Goal: Task Accomplishment & Management: Complete application form

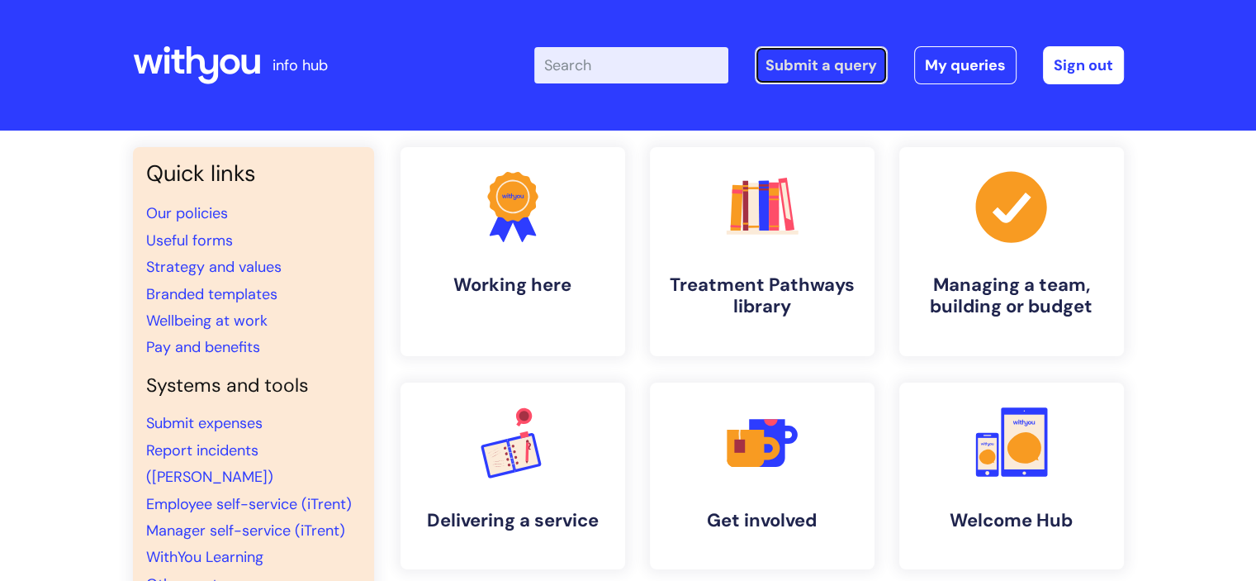
click at [842, 61] on link "Submit a query" at bounding box center [821, 65] width 133 height 38
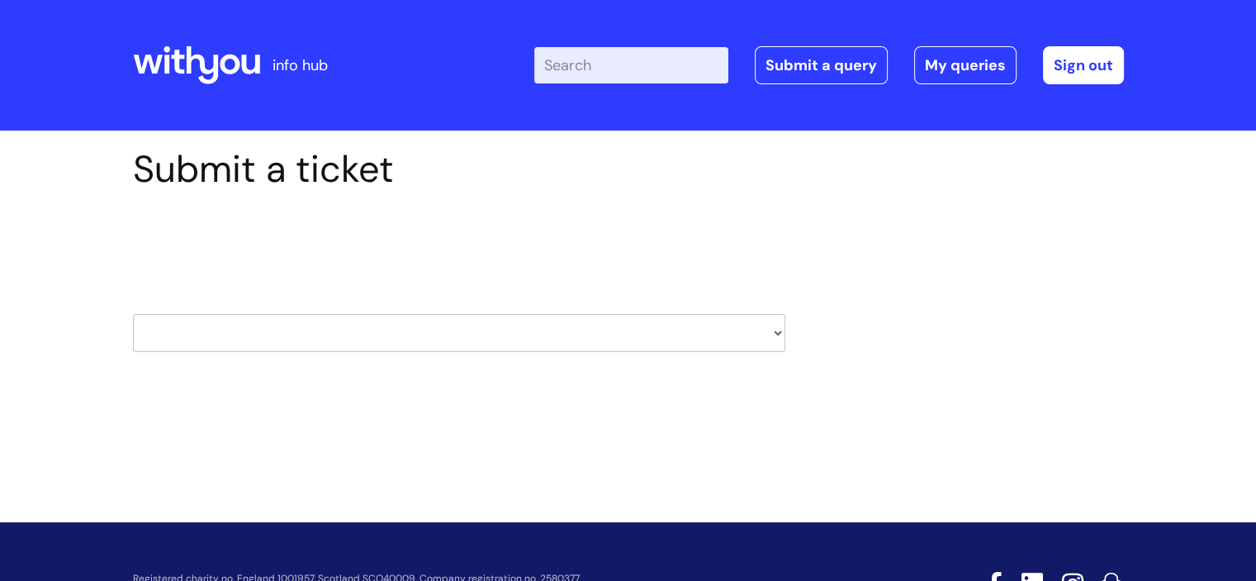
click at [773, 329] on select "HR / People IT and Support Clinical Drug Alerts Finance Accounts Data Support T…" at bounding box center [459, 333] width 652 height 38
select select "data_support_team"
click at [133, 314] on select "HR / People IT and Support Clinical Drug Alerts Finance Accounts Data Support T…" at bounding box center [459, 333] width 652 height 38
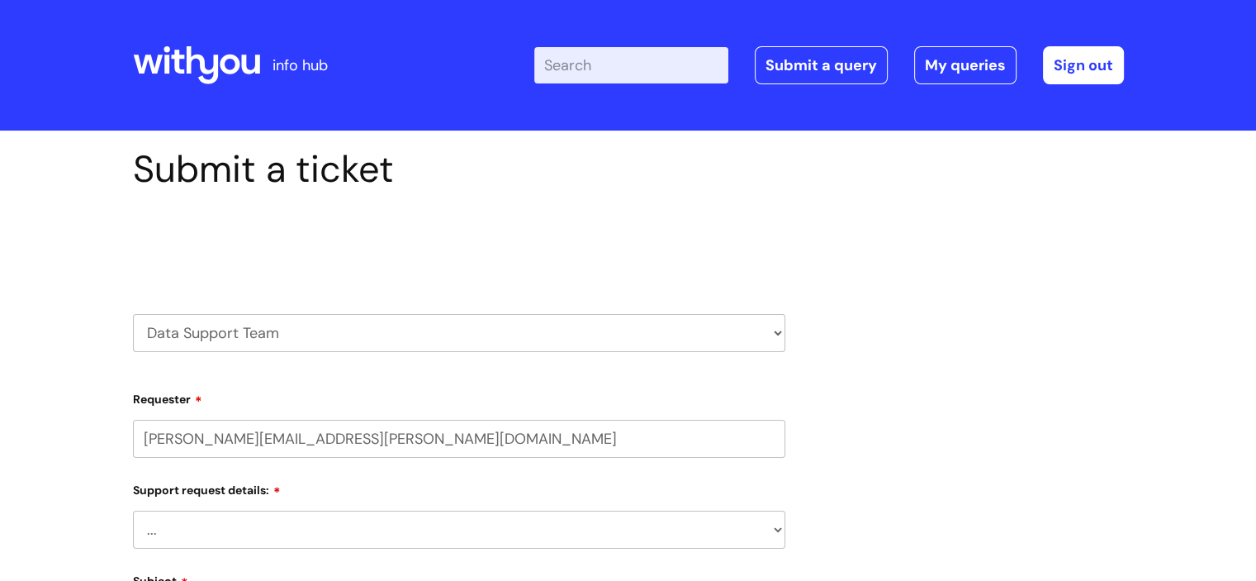
select select "80004286587"
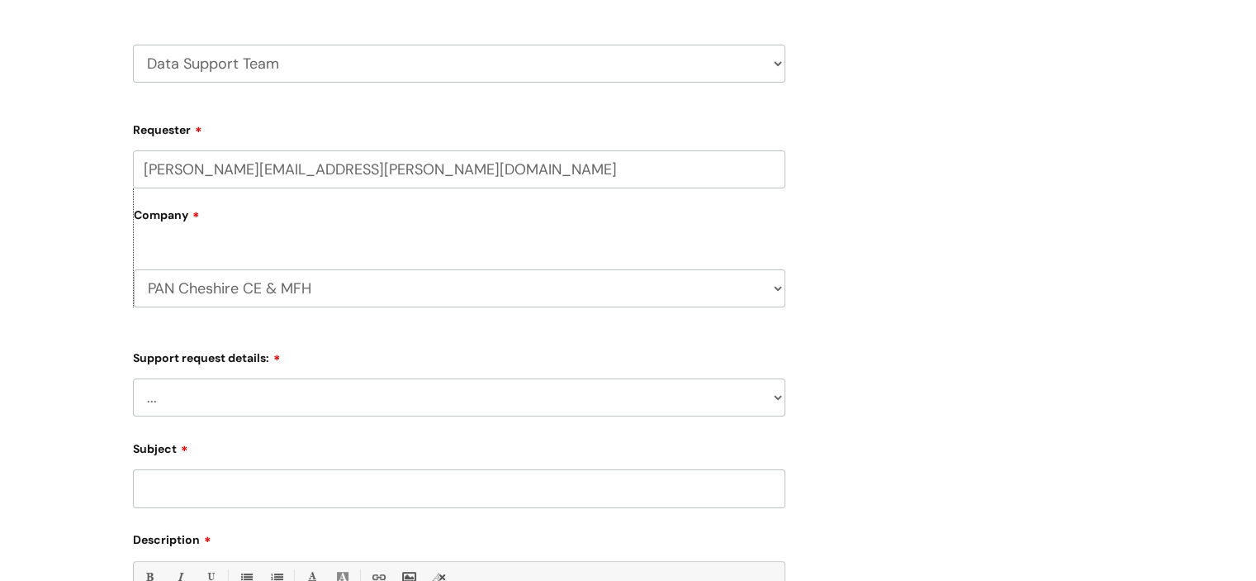
scroll to position [273, 0]
click at [768, 389] on select "... My enquiry relates to Nebula My enquiry relates to Halo My enquiry relates …" at bounding box center [459, 394] width 652 height 38
select select "My enquiry relates to Nebula"
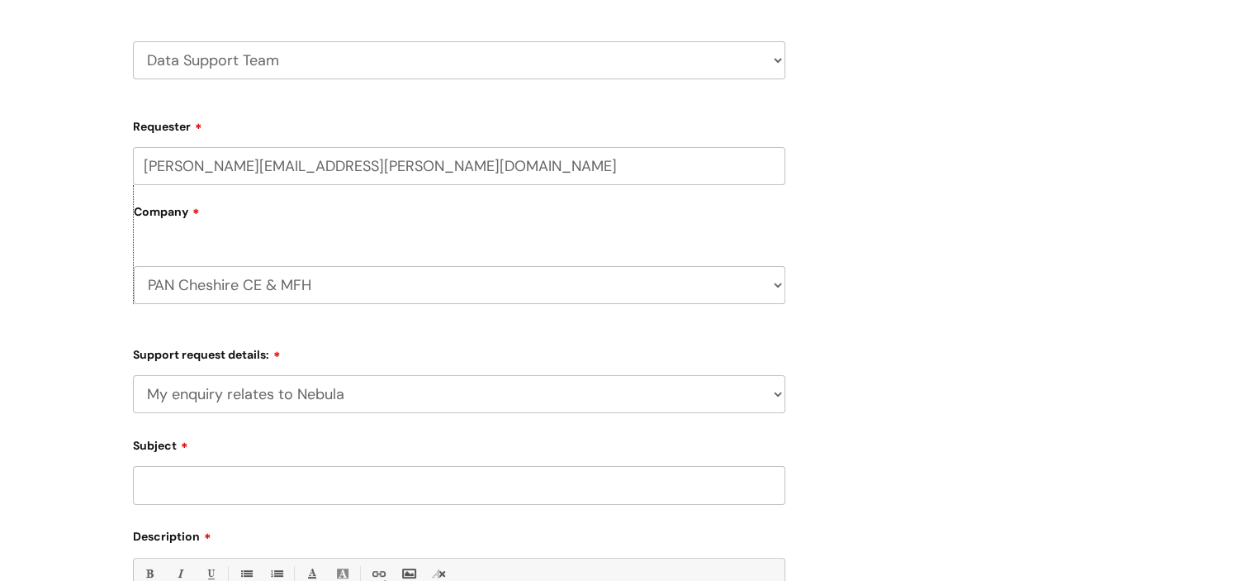
click at [133, 375] on select "... My enquiry relates to Nebula My enquiry relates to Halo My enquiry relates …" at bounding box center [459, 394] width 652 height 38
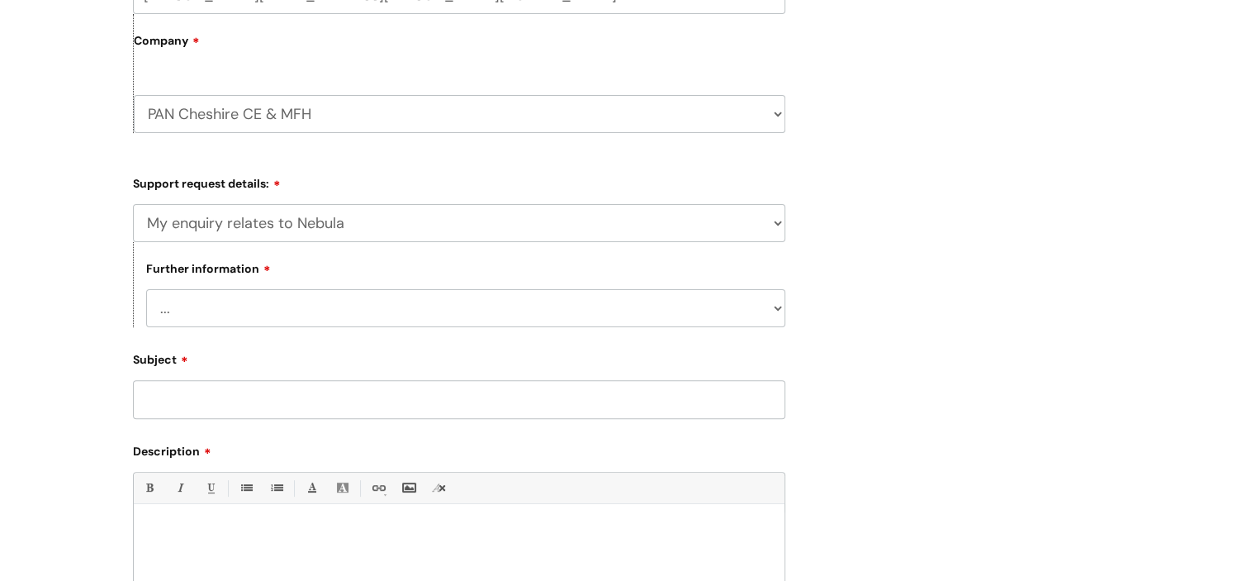
scroll to position [462, 0]
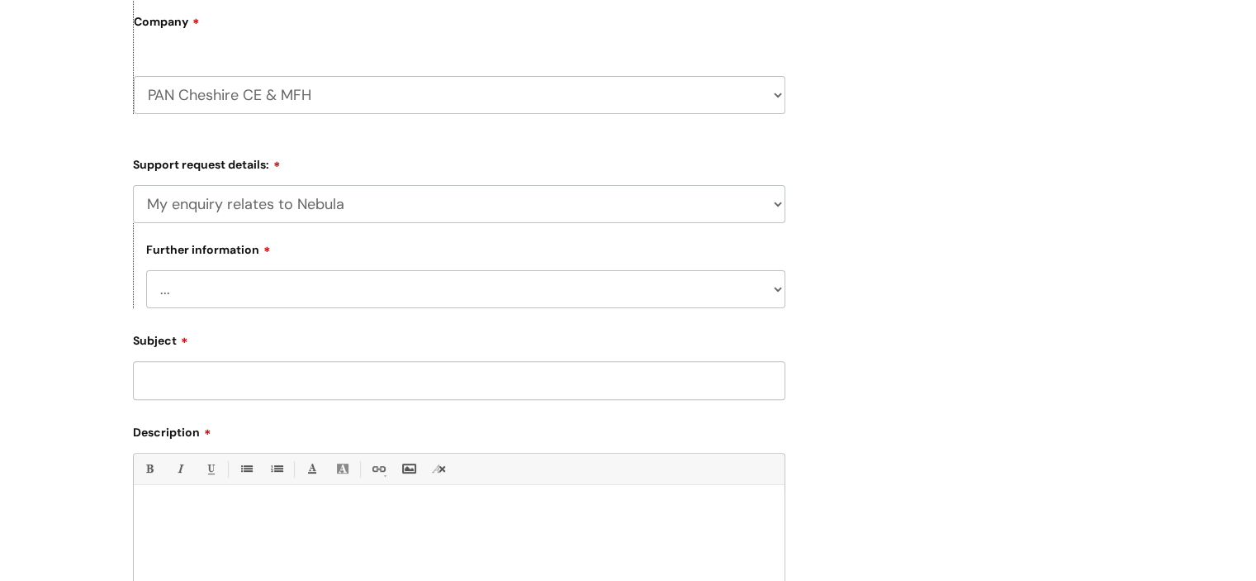
click at [771, 290] on select "... I need to delete an event I've got an issue or have found a fault I have an…" at bounding box center [465, 289] width 639 height 38
click at [146, 270] on select "... I need to delete an event I've got an issue or have found a fault I have an…" at bounding box center [465, 289] width 639 height 38
click at [634, 372] on input "Subject" at bounding box center [459, 380] width 652 height 38
type input "MFH & YP Triage"
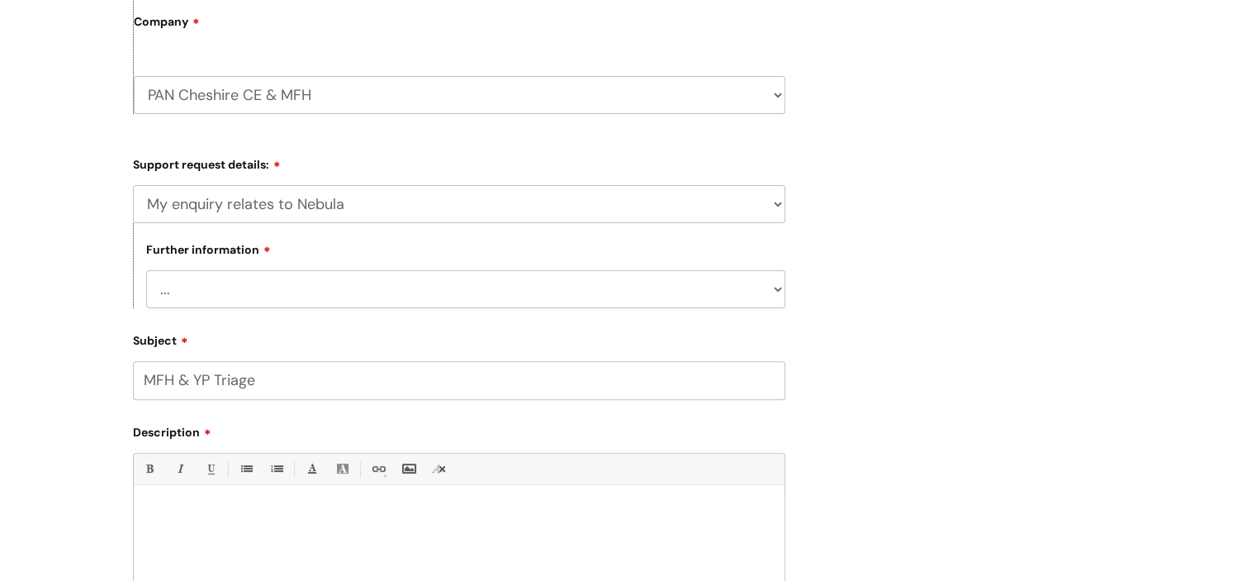
click at [413, 503] on div at bounding box center [459, 550] width 651 height 114
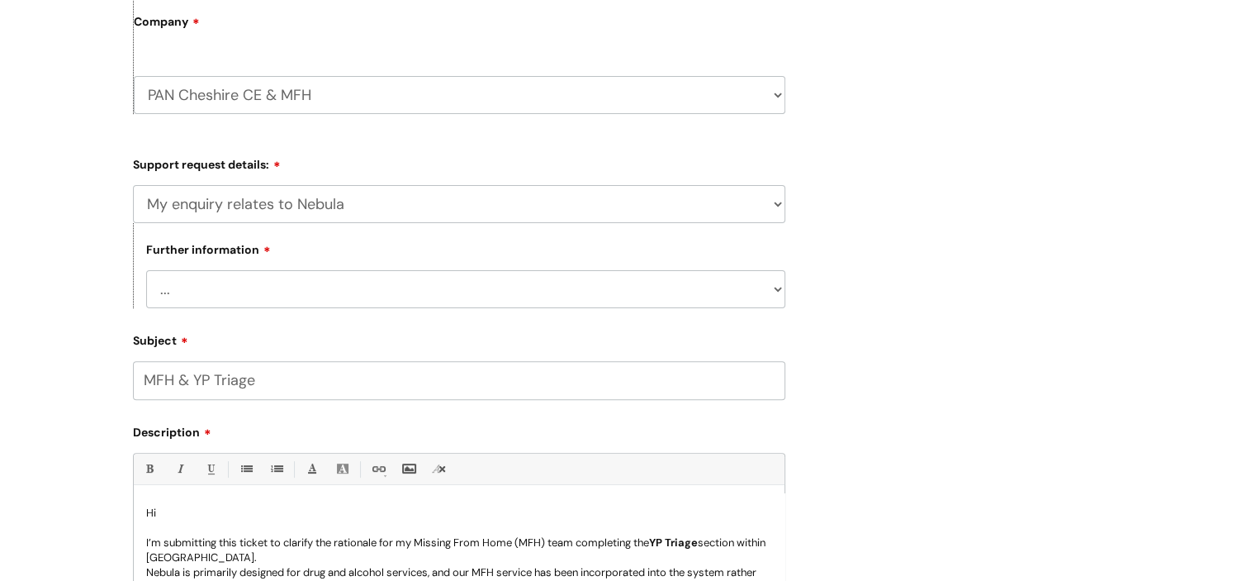
click at [522, 543] on p "I’m submitting this ticket to clarify the rationale for my Missing From Home (M…" at bounding box center [459, 550] width 626 height 30
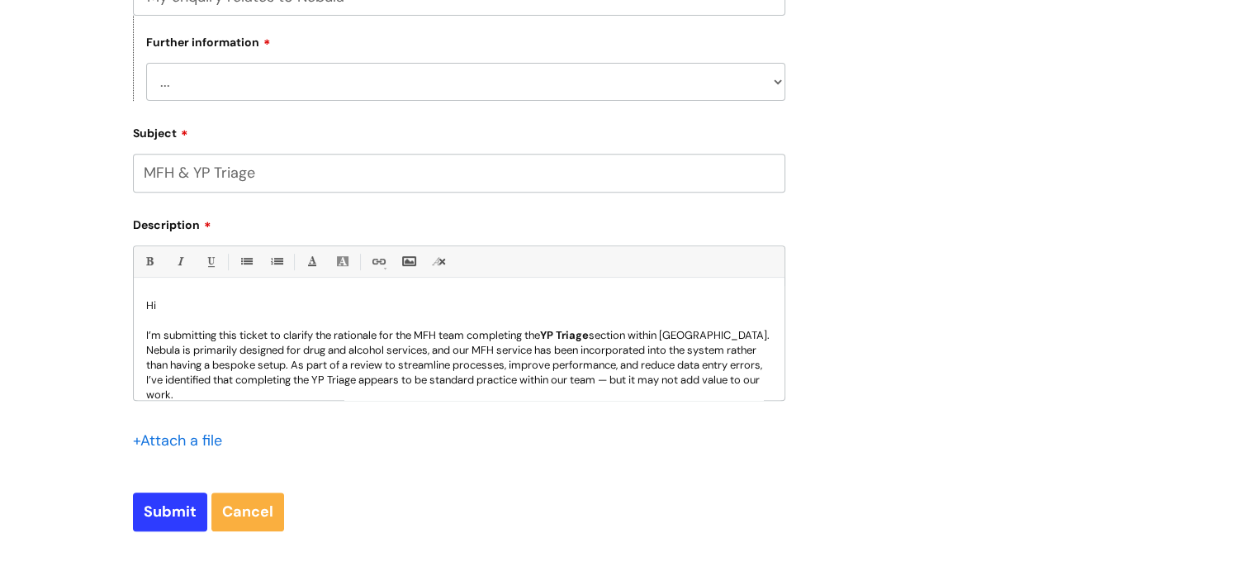
scroll to position [677, 0]
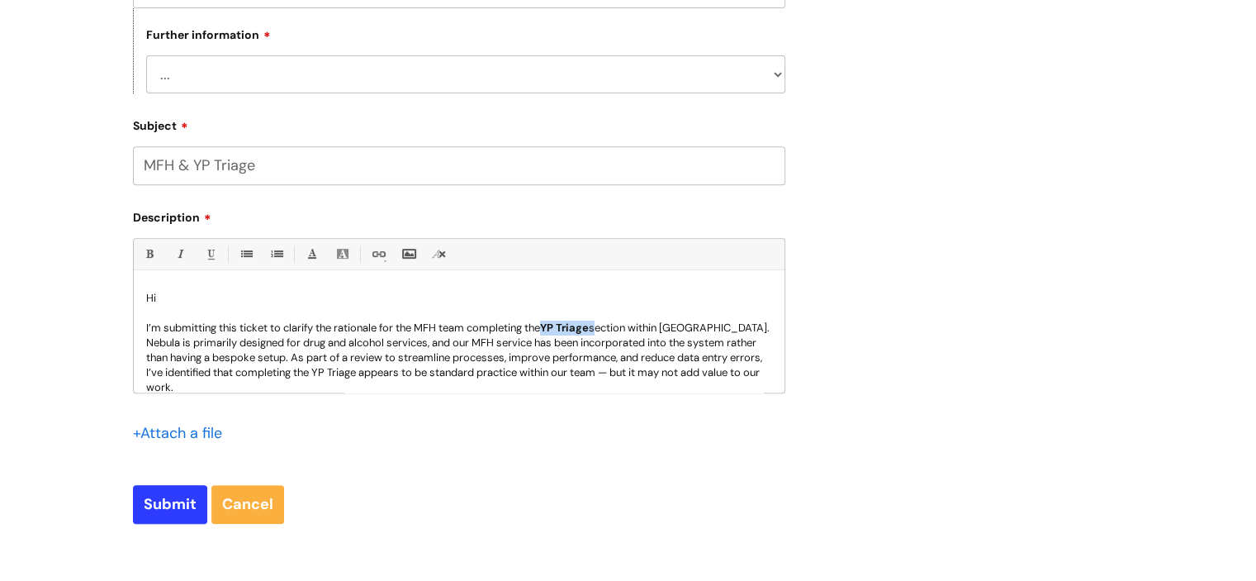
drag, startPoint x: 601, startPoint y: 327, endPoint x: 552, endPoint y: 330, distance: 49.6
click at [552, 330] on p "I’m submitting this ticket to clarify the rationale for the MFH team completing…" at bounding box center [459, 327] width 626 height 15
click at [149, 250] on link "Bold (Ctrl-B)" at bounding box center [149, 254] width 21 height 21
click at [450, 344] on p "Nebula is primarily designed for drug and alcohol services, and our MFH service…" at bounding box center [459, 364] width 626 height 59
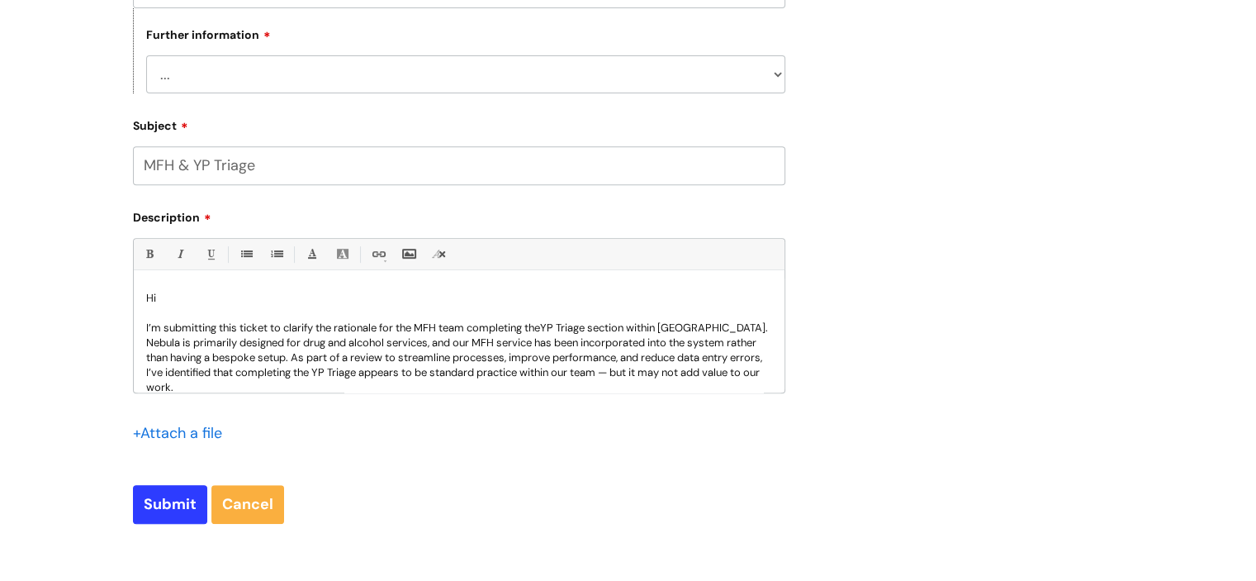
click at [642, 330] on p "I’m submitting this ticket to clarify the rationale for the MFH team completing…" at bounding box center [459, 327] width 626 height 15
click at [148, 343] on p "Nebula is primarily designed for drug and alcohol services, and our MFH service…" at bounding box center [459, 364] width 626 height 59
click at [320, 358] on p "As Nebula is primarily designed for drug and alcohol services, and our MFH serv…" at bounding box center [459, 364] width 626 height 59
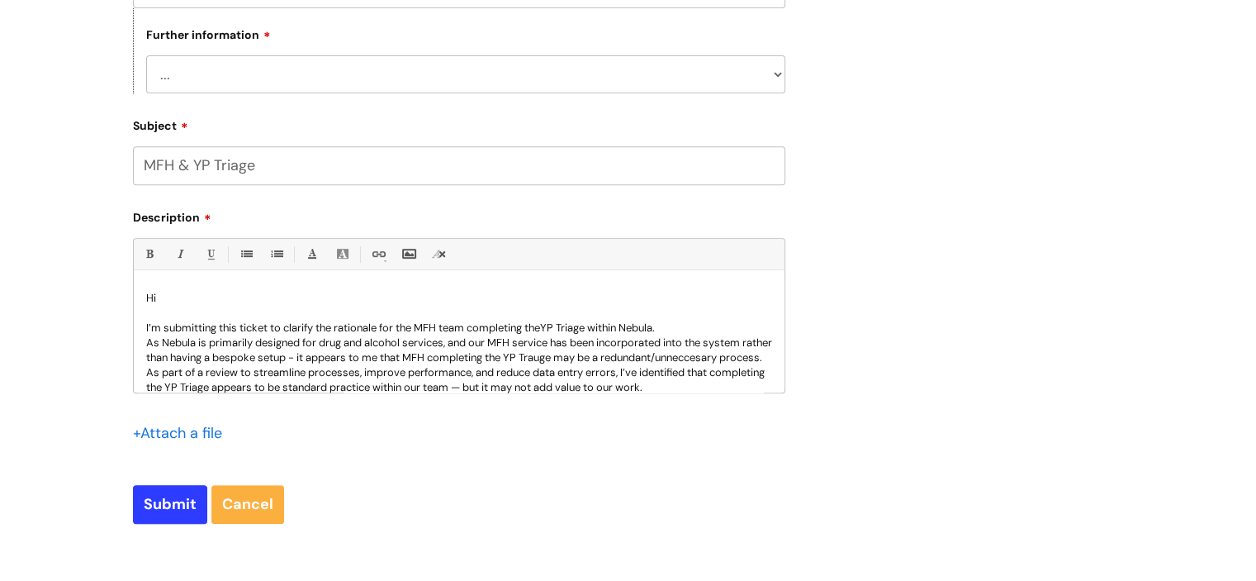
click at [238, 372] on p "As Nebula is primarily designed for drug and alcohol services, and our MFH serv…" at bounding box center [459, 364] width 626 height 59
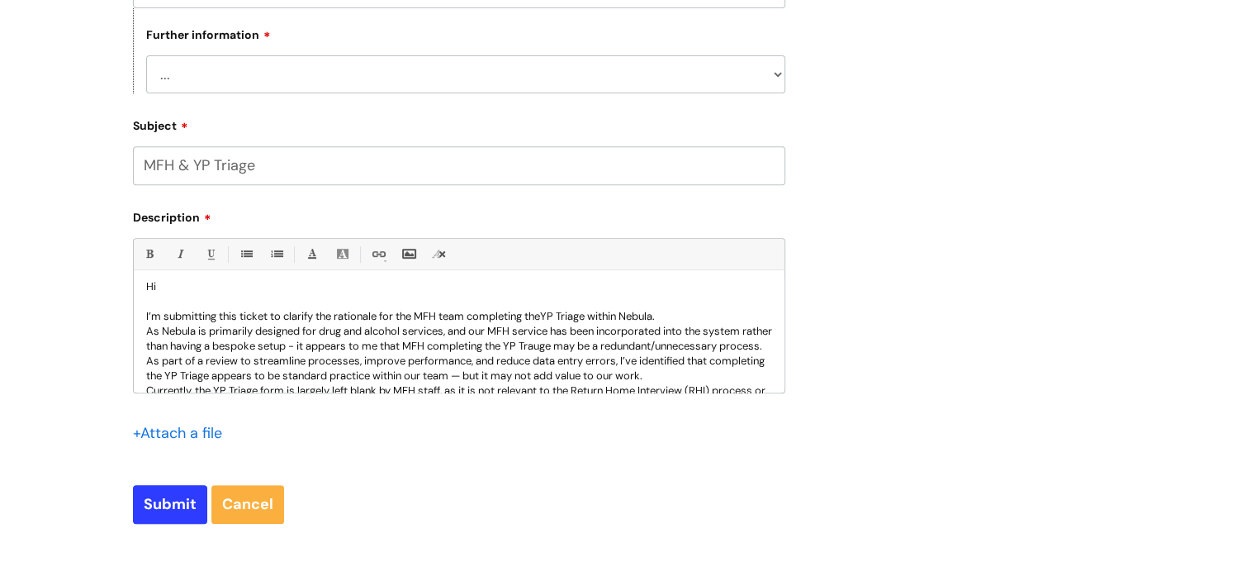
scroll to position [17, 0]
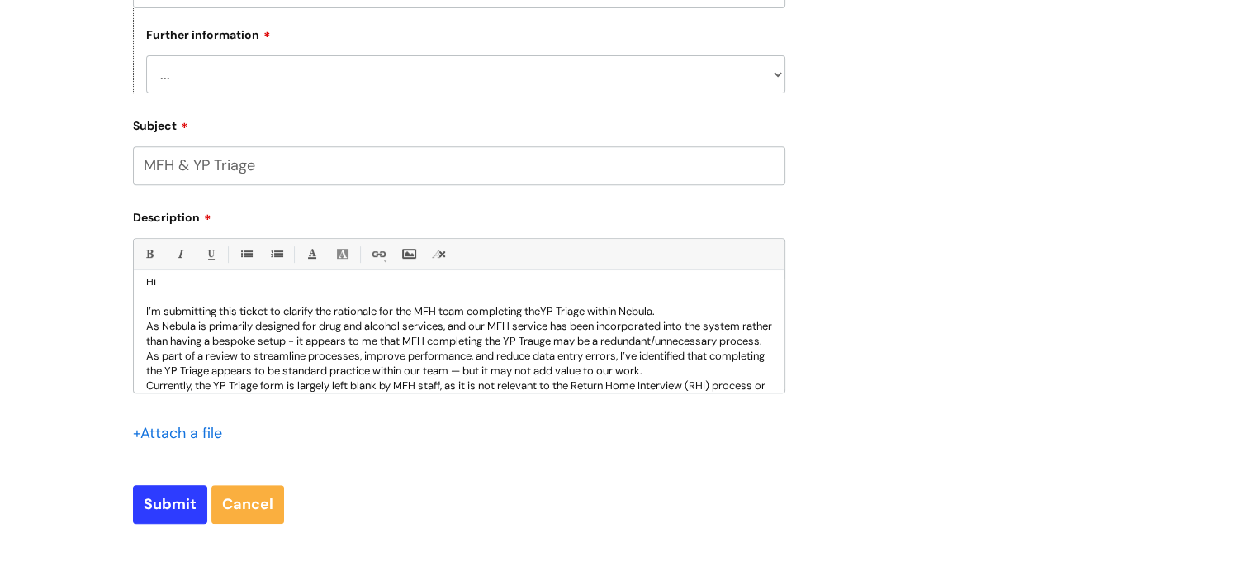
click at [580, 343] on p "As Nebula is primarily designed for drug and alcohol services, and our MFH serv…" at bounding box center [459, 348] width 626 height 59
click at [148, 326] on p "As Nebula is primarily designed for drug and alcohol services, and our MFH serv…" at bounding box center [459, 348] width 626 height 59
click at [483, 346] on span "As Nebula is primarily designed for drug and alcohol services, and our MFH serv…" at bounding box center [454, 341] width 616 height 72
click at [361, 358] on span "As Nebula is primarily designed for drug and alcohol services, and our MFH serv…" at bounding box center [459, 341] width 626 height 72
click at [416, 358] on span "As Nebula is primarily designed for drug and alcohol services, and our MFH serv…" at bounding box center [454, 341] width 616 height 72
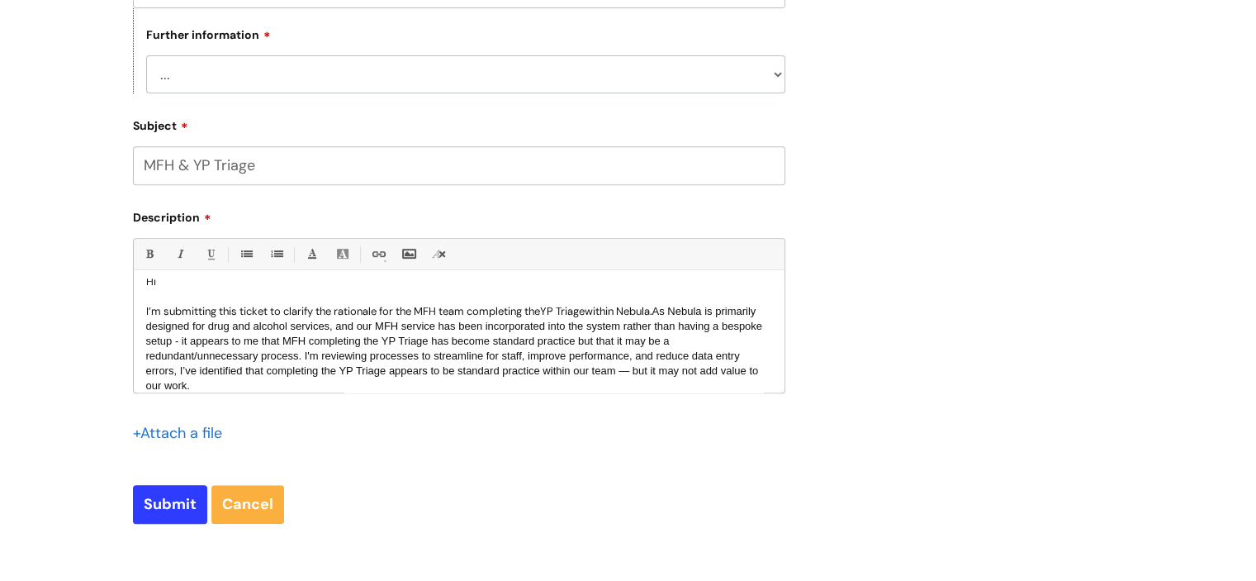
click at [334, 311] on p "I’m submitting this ticket to clarify the rationale for the MFH team completing…" at bounding box center [459, 348] width 626 height 89
click at [707, 312] on p "I’m submitting this ticket to clarify if there is a rationale for the MFH team …" at bounding box center [459, 348] width 626 height 89
click at [678, 359] on span "As Nebula is primarily designed for drug and alcohol services, and our MFH serv…" at bounding box center [454, 348] width 616 height 87
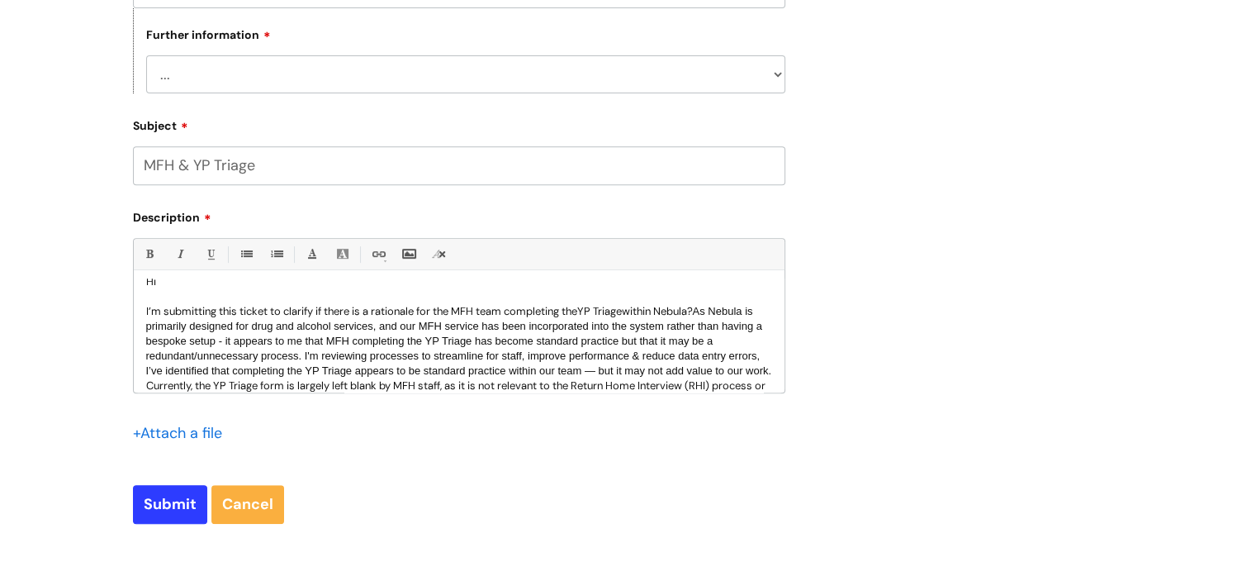
click at [321, 360] on span "As Nebula is primarily designed for drug and alcohol services, and our MFH serv…" at bounding box center [459, 341] width 626 height 72
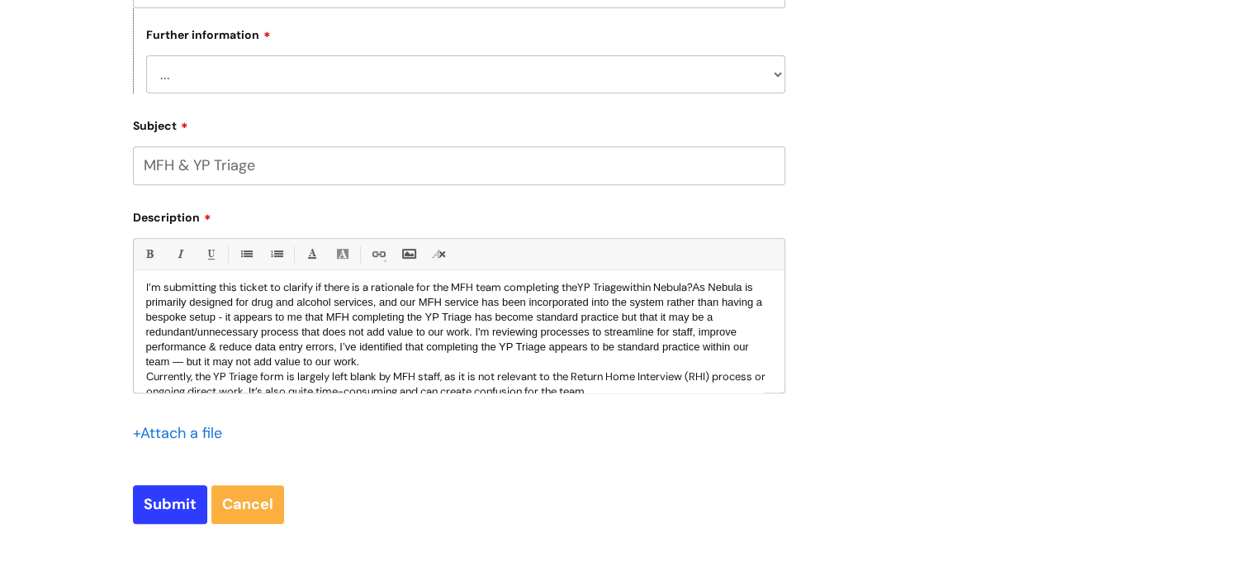
scroll to position [43, 0]
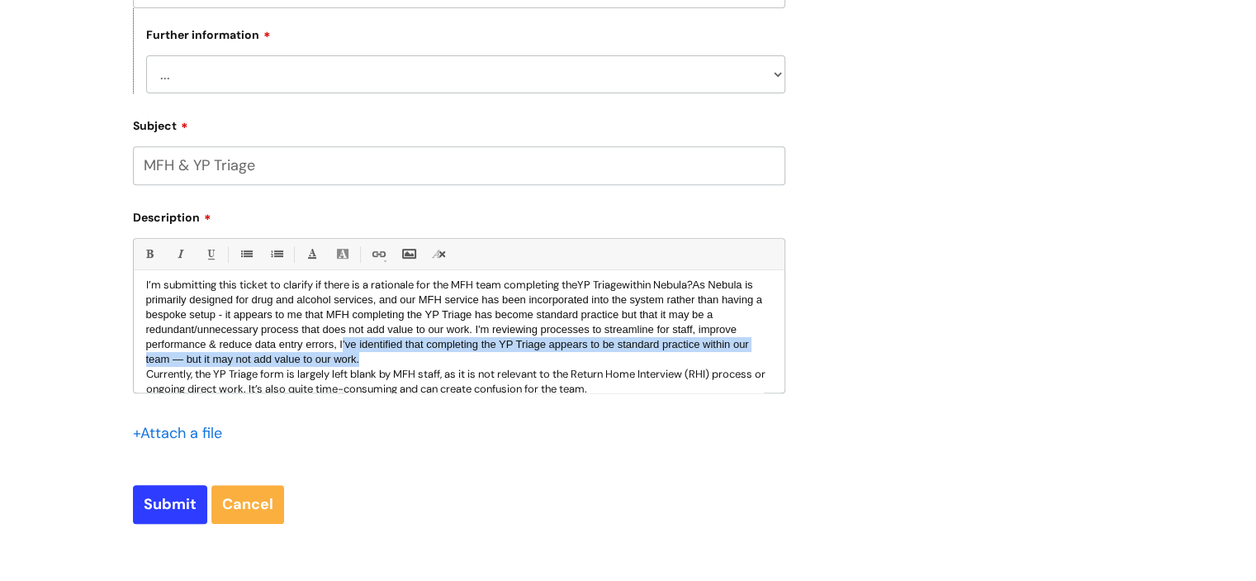
drag, startPoint x: 453, startPoint y: 358, endPoint x: 383, endPoint y: 344, distance: 70.8
click at [383, 344] on p "I’m submitting this ticket to clarify if there is a rationale for the MFH team …" at bounding box center [459, 321] width 626 height 89
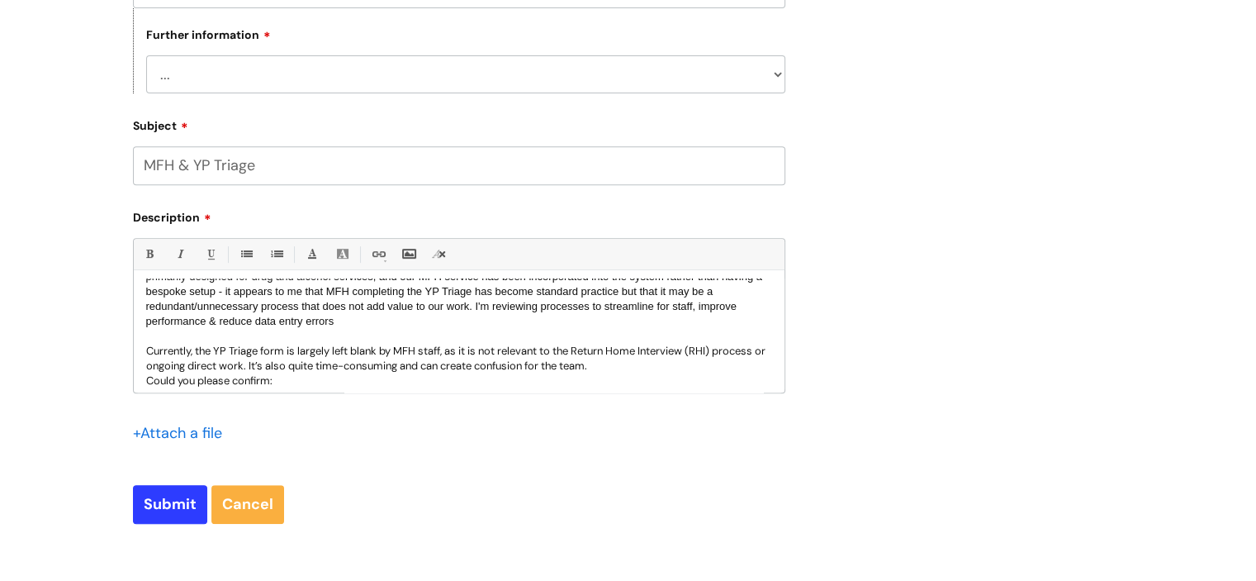
scroll to position [75, 0]
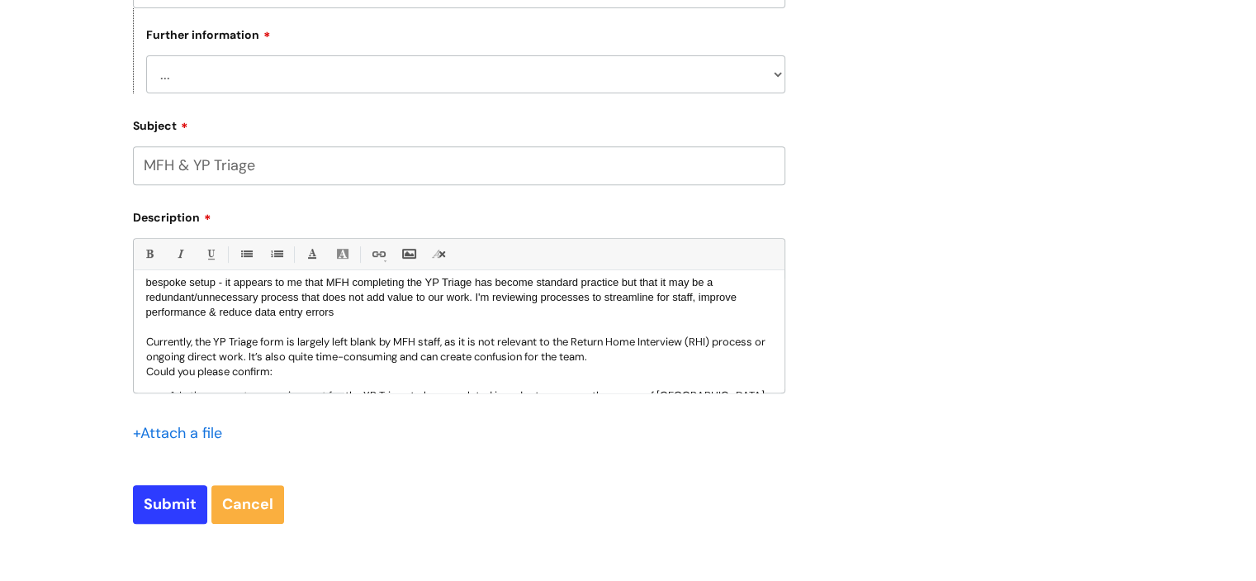
click at [694, 346] on p "Currently, the YP Triage form is largely left blank by MFH staff, as it is not …" at bounding box center [459, 349] width 626 height 30
click at [730, 345] on p "Currently, the YP Triage form is largely left blank by MFH staff, as it is not …" at bounding box center [459, 349] width 626 height 30
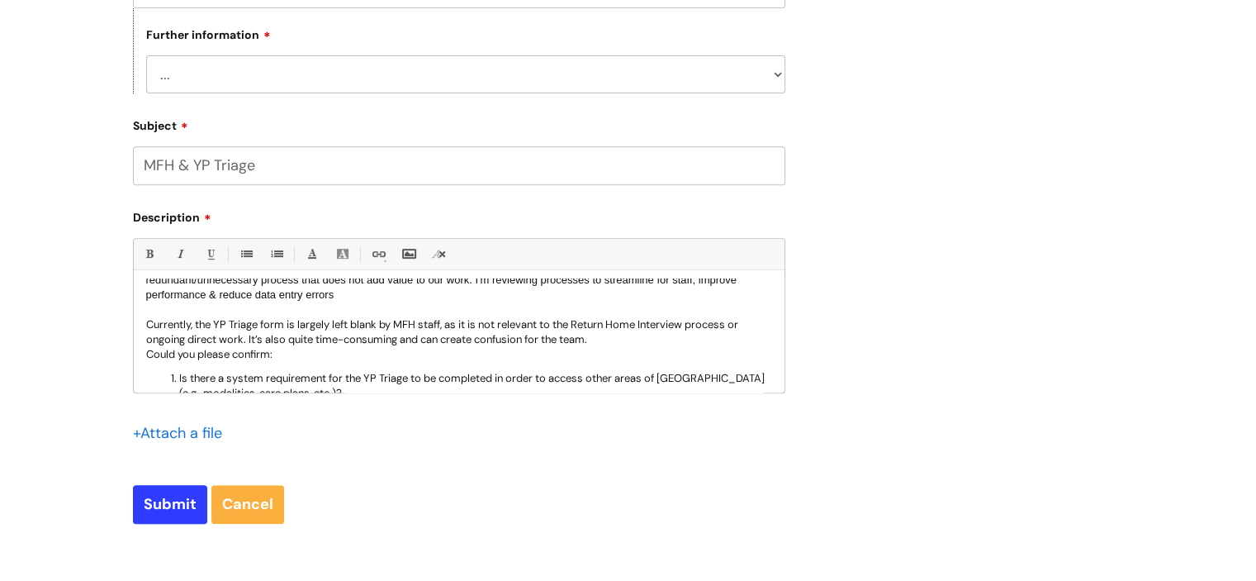
click at [144, 360] on div "Hi I’m submitting this ticket to clarify if there is a rationale for the MFH te…" at bounding box center [459, 335] width 651 height 114
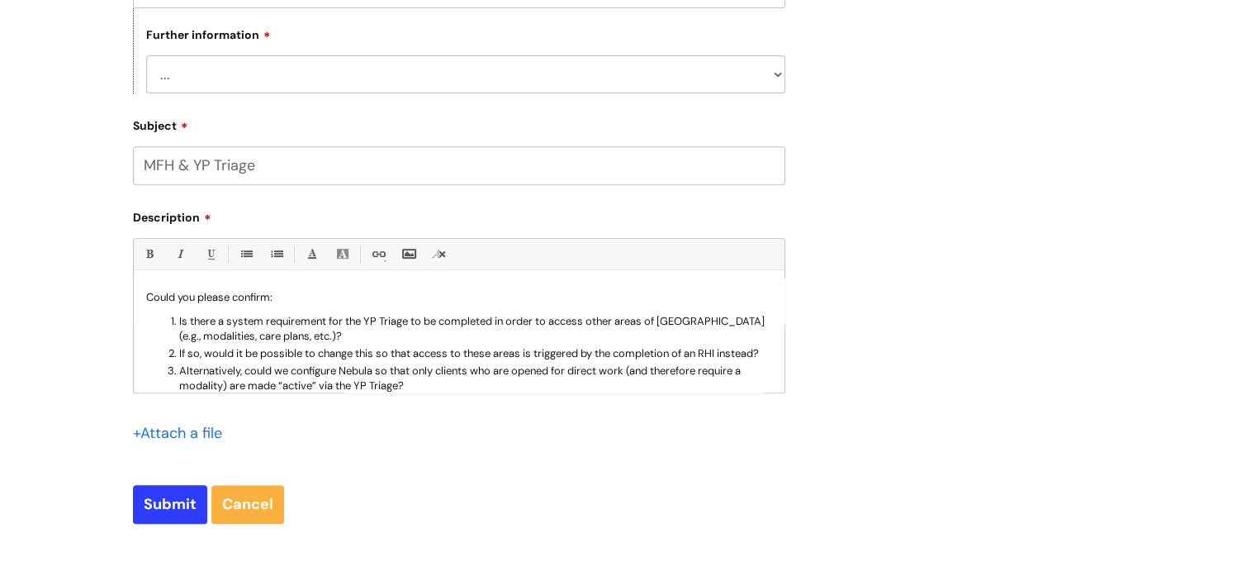
scroll to position [149, 0]
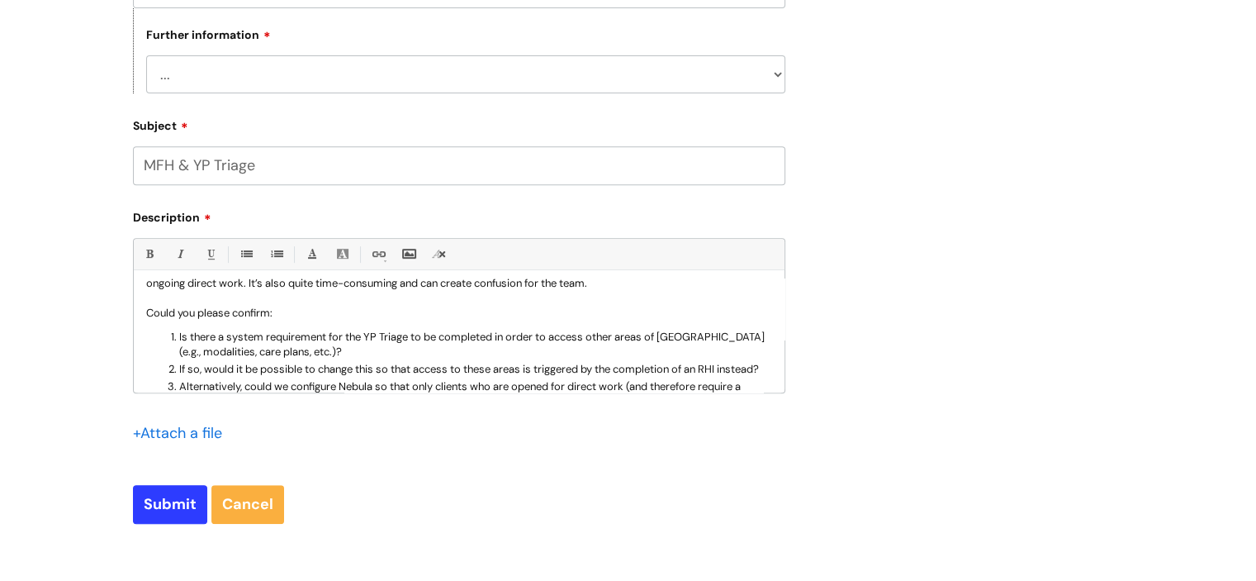
click at [291, 356] on p "Is there a system requirement for the YP Triage to be completed in order to acc…" at bounding box center [475, 345] width 593 height 30
drag, startPoint x: 176, startPoint y: 316, endPoint x: 143, endPoint y: 316, distance: 33.0
click at [143, 316] on div "Hi I’m submitting this ticket to clarify if there is a rationale for the MFH te…" at bounding box center [459, 335] width 651 height 114
click at [175, 318] on p "If you please confirm:" at bounding box center [459, 313] width 626 height 15
click at [727, 341] on p "Is there a system requirement for the YP Triage to be completed in order to acc…" at bounding box center [475, 345] width 593 height 30
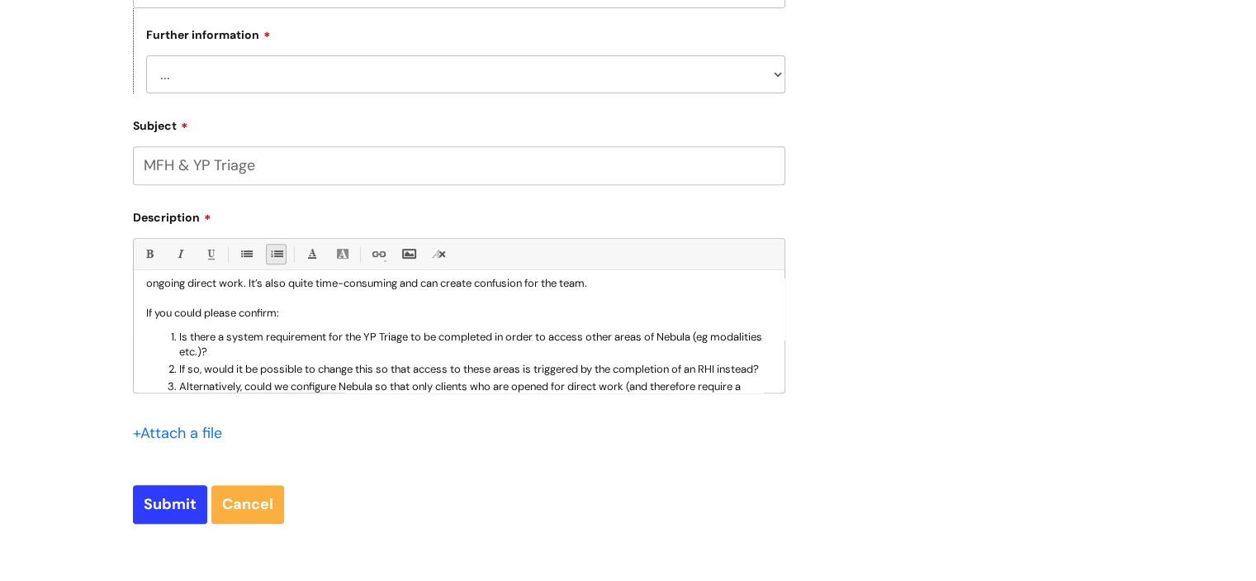
click at [251, 359] on p "Is there a system requirement for the YP Triage to be completed in order to acc…" at bounding box center [475, 345] width 593 height 30
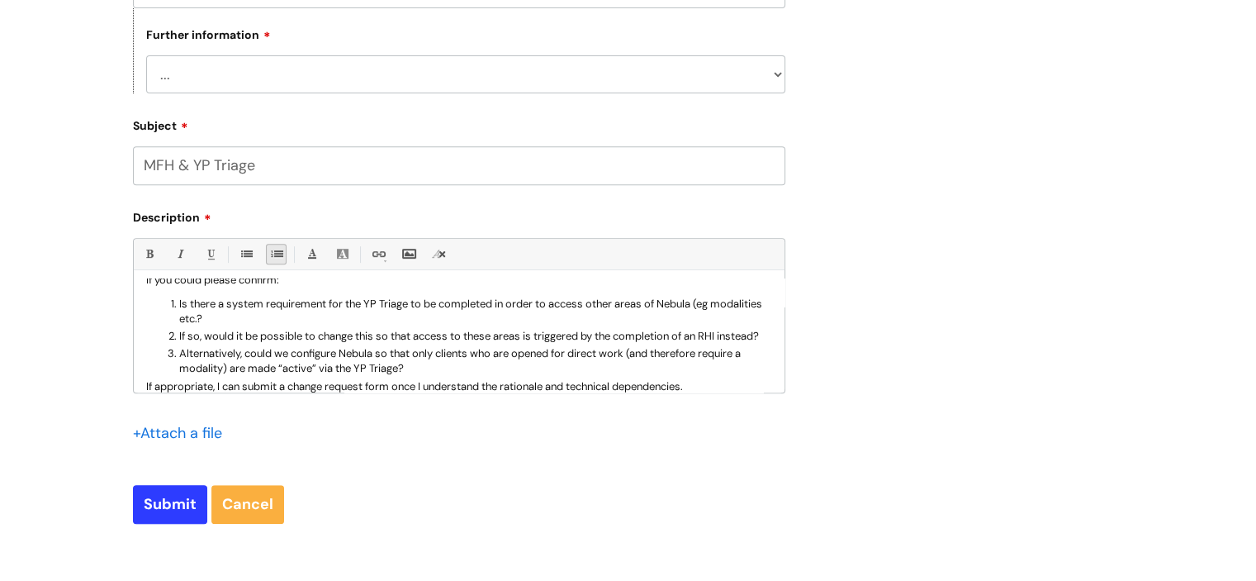
scroll to position [215, 0]
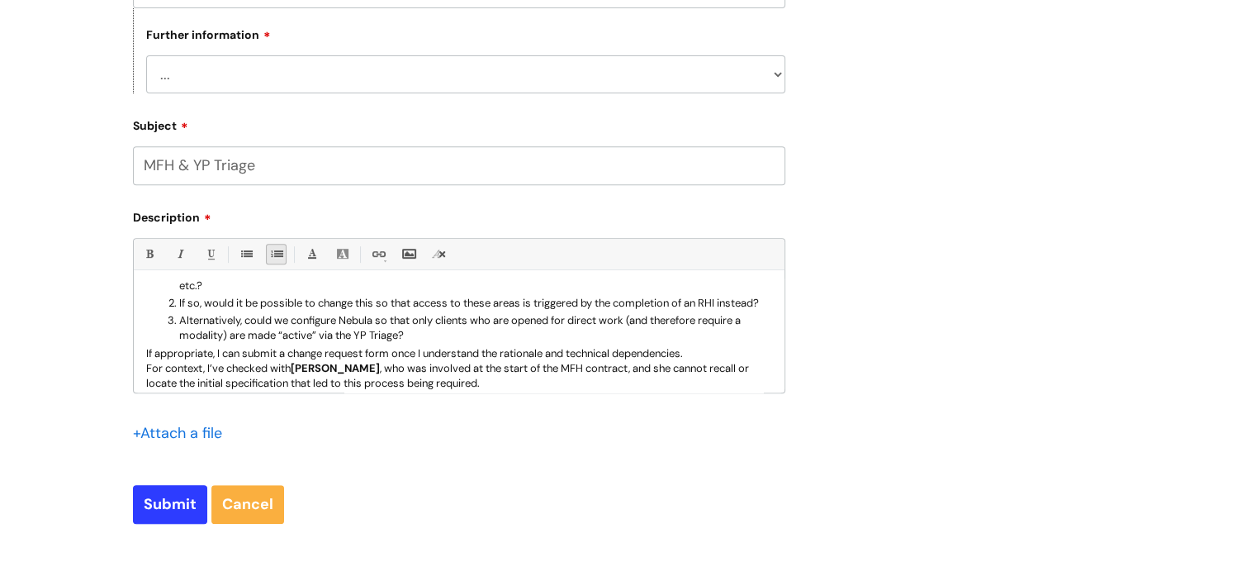
click at [270, 311] on p "If so, would it be possible to change this so that access to these areas is tri…" at bounding box center [475, 303] width 593 height 15
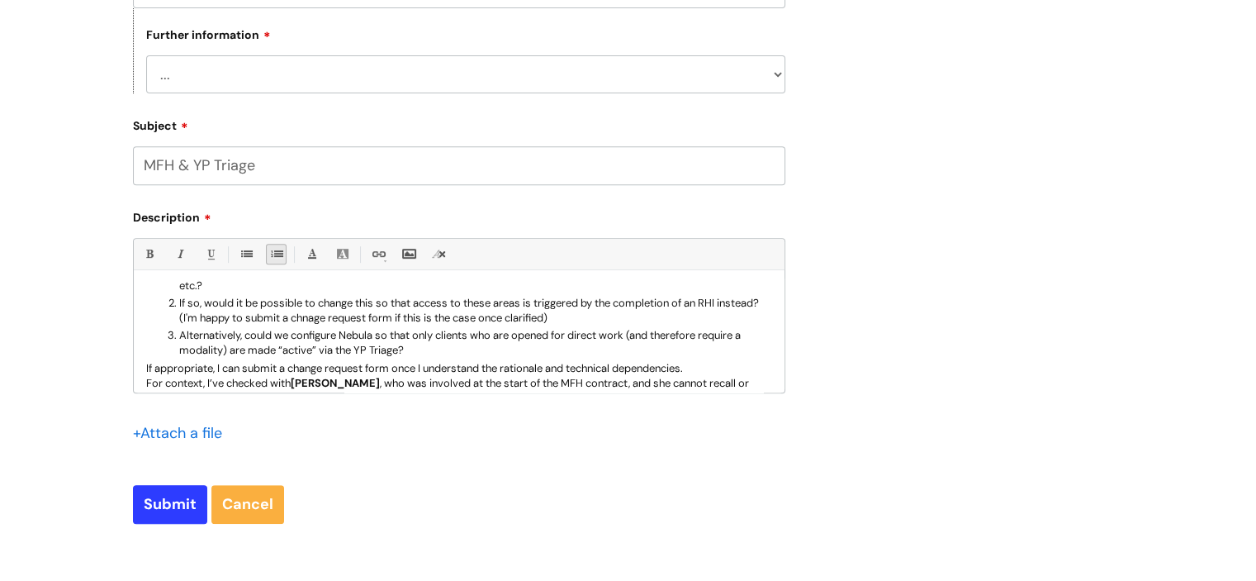
click at [347, 323] on p "If so, would it be possible to change this so that access to these areas is tri…" at bounding box center [475, 311] width 593 height 30
click at [248, 339] on p "Alternatively, could we configure Nebula so that only clients who are opened fo…" at bounding box center [475, 343] width 593 height 30
drag, startPoint x: 214, startPoint y: 353, endPoint x: 636, endPoint y: 343, distance: 422.1
click at [636, 343] on p "Alternatively, if it is only needed to access modalities - we could chnage inte…" at bounding box center [475, 343] width 593 height 30
click at [711, 339] on p "Alternatively, if it is only needed to access modalities - we could chnage inte…" at bounding box center [475, 343] width 593 height 30
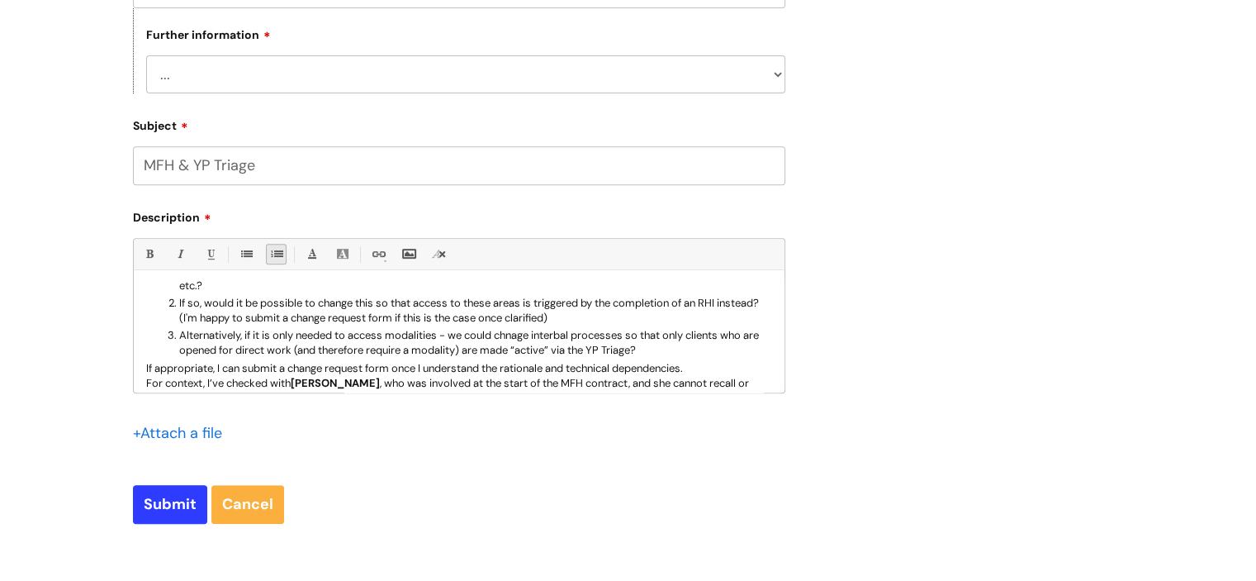
click at [308, 353] on p "Alternatively, if it is only needed to access modalities - we could chnage inte…" at bounding box center [475, 343] width 593 height 30
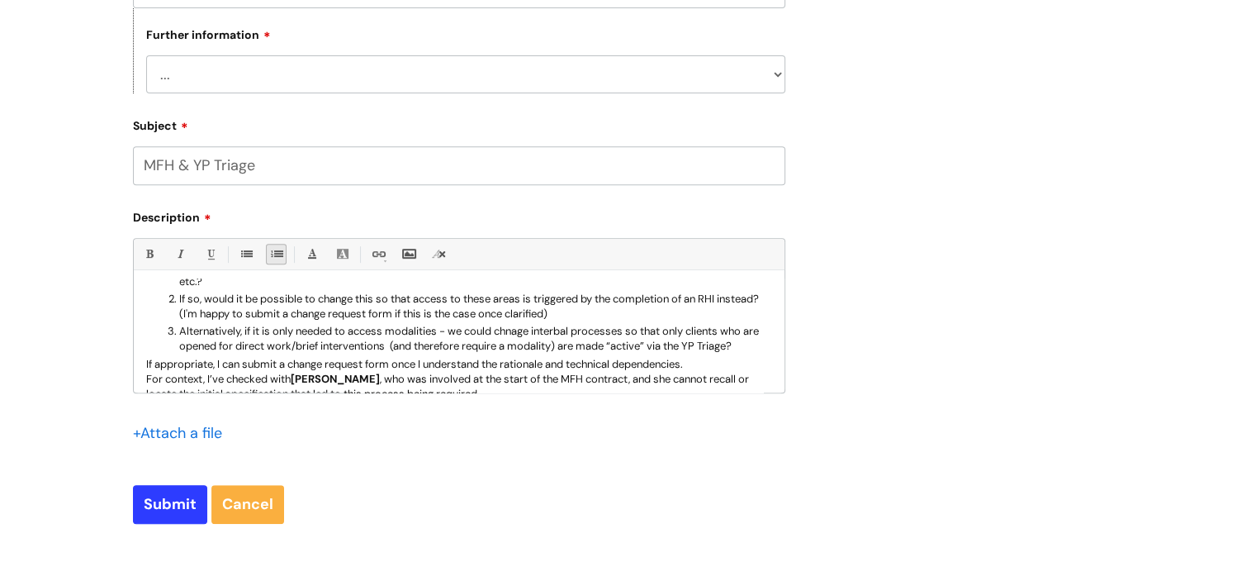
scroll to position [216, 0]
click at [238, 341] on p "Alternatively, if it is only needed to access modalities - we could chnage inte…" at bounding box center [475, 342] width 593 height 30
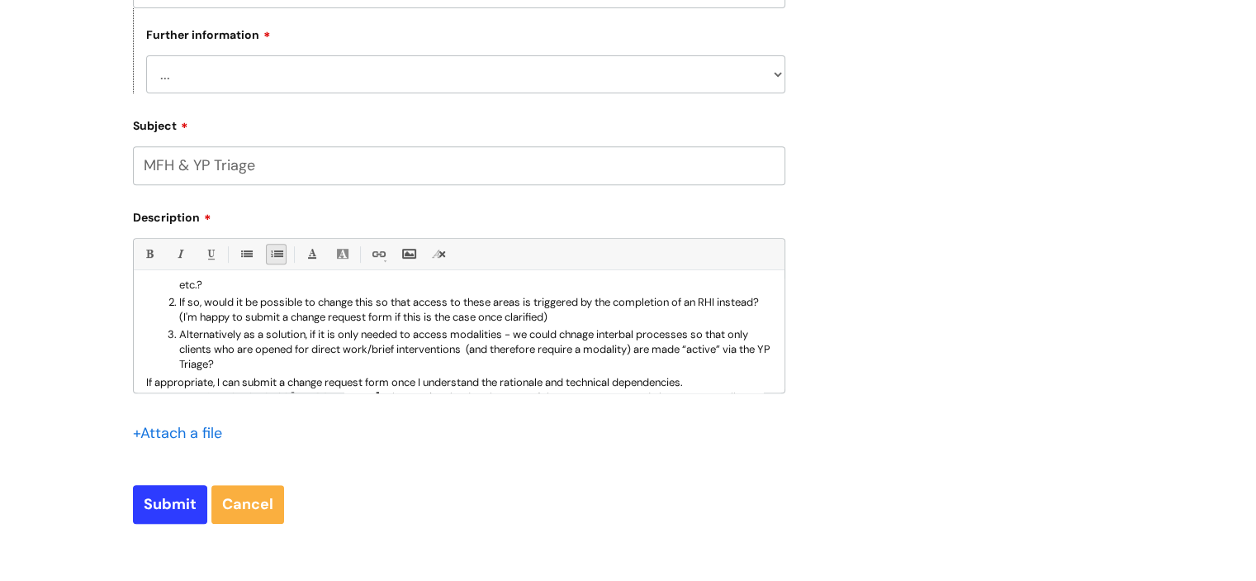
click at [581, 339] on p "Alternatively as a solution, if it is only needed to access modalities - we cou…" at bounding box center [475, 349] width 593 height 45
click at [624, 337] on p "Alternatively as a solution, if it is only needed to access modalities - we cou…" at bounding box center [475, 349] width 593 height 45
click at [470, 354] on p "Alternatively as a solution, if it is only needed to access modalities - we cou…" at bounding box center [475, 349] width 593 height 45
click at [725, 356] on p "Alternatively as a solution, if it is only needed to access modalities - we cou…" at bounding box center [475, 349] width 593 height 45
click at [694, 353] on p "Alternatively as a solution, if it is only needed to access modalities - we cou…" at bounding box center [475, 349] width 593 height 45
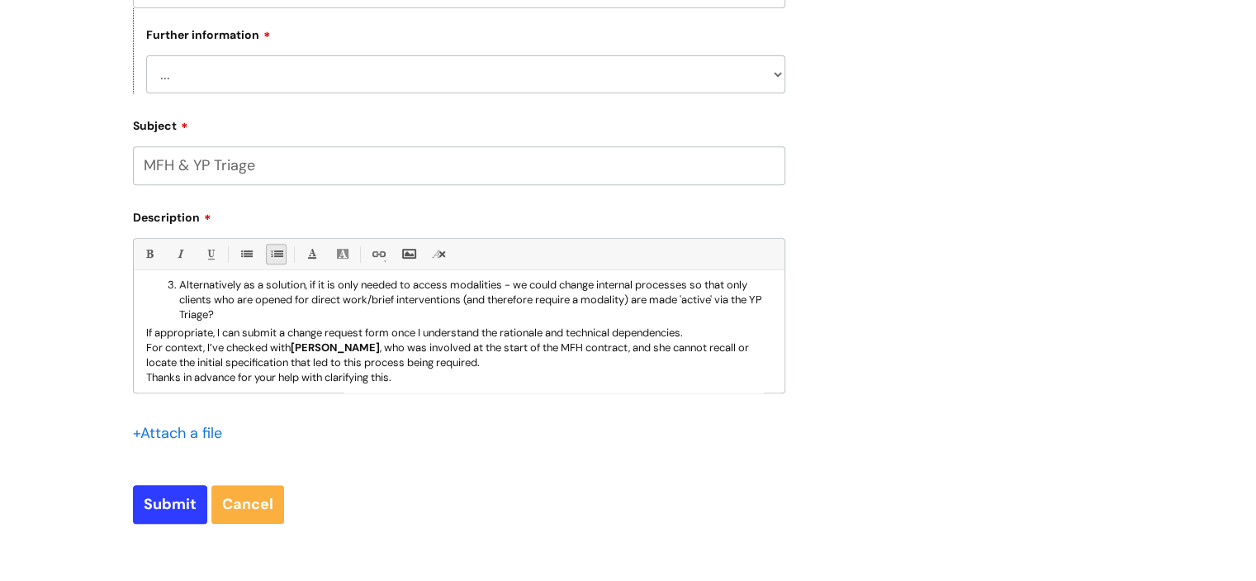
scroll to position [268, 0]
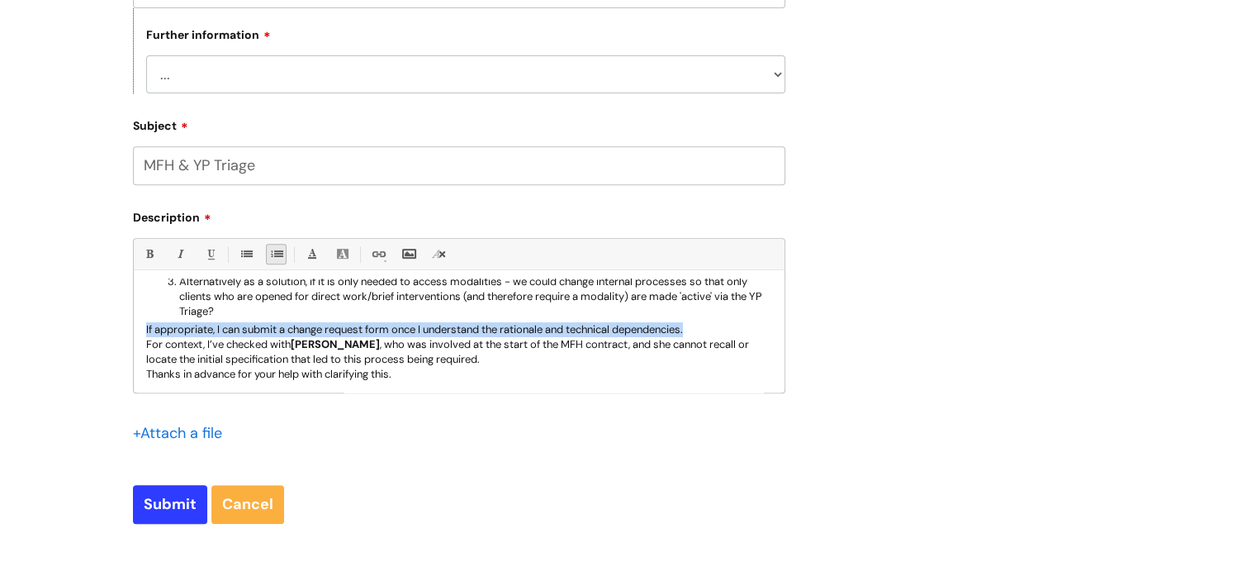
drag, startPoint x: 708, startPoint y: 333, endPoint x: 145, endPoint y: 338, distance: 562.5
click at [146, 337] on p "If appropriate, I can submit a change request form once I understand the ration…" at bounding box center [459, 329] width 626 height 15
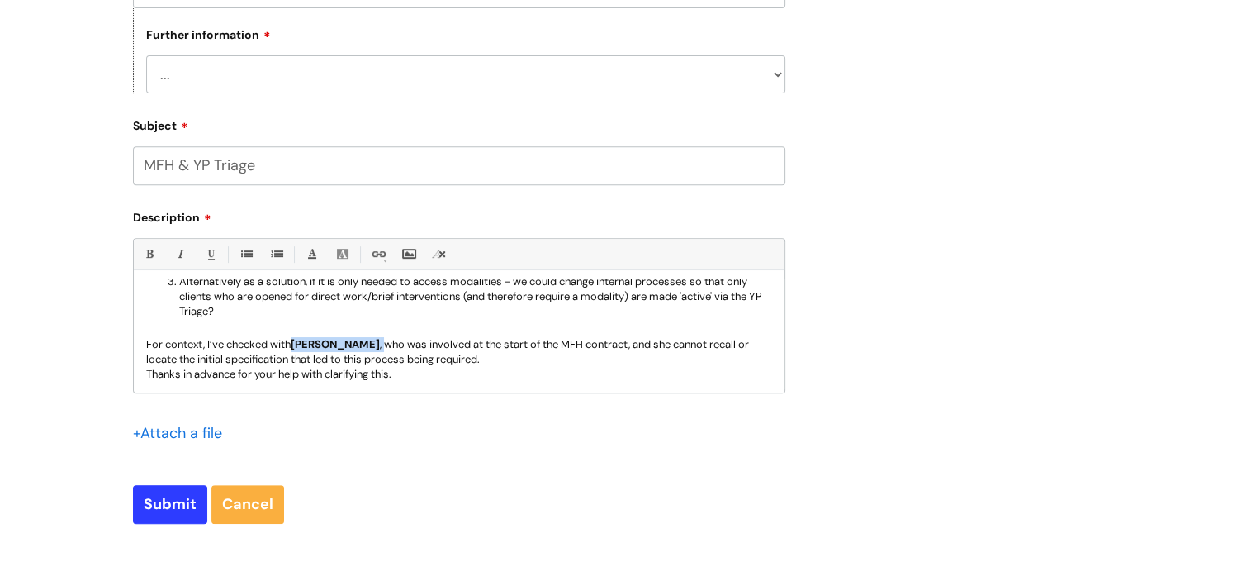
drag, startPoint x: 420, startPoint y: 351, endPoint x: 296, endPoint y: 346, distance: 123.2
click at [296, 346] on p "For context, I’ve checked with Jen Rushworth-Clayes , who was involved at the s…" at bounding box center [459, 352] width 626 height 30
click at [141, 247] on link "Bold (Ctrl-B)" at bounding box center [149, 254] width 21 height 21
click at [583, 364] on p "For context, I’ve checked with Je n Rushworth-Clayes , who was involved at the …" at bounding box center [459, 352] width 626 height 30
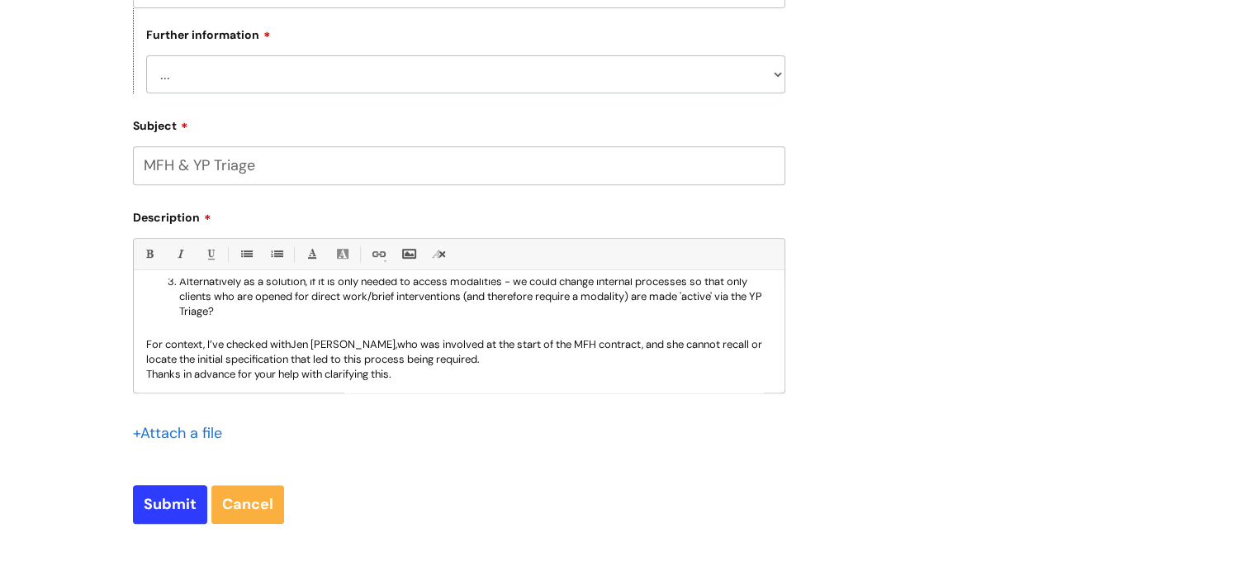
scroll to position [274, 0]
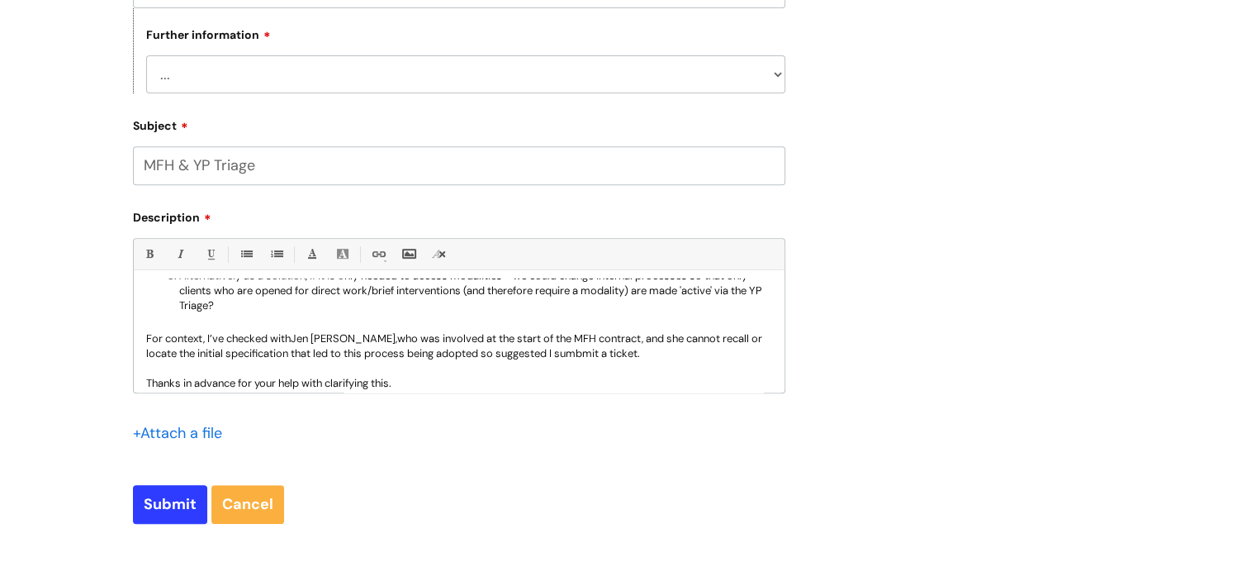
click at [634, 361] on p "For context, I’ve checked with Je n Rushworth-Clayes , who was involved at the …" at bounding box center [459, 346] width 626 height 30
click at [413, 386] on p "Thanks in advance for your help with clarifying this." at bounding box center [459, 383] width 626 height 15
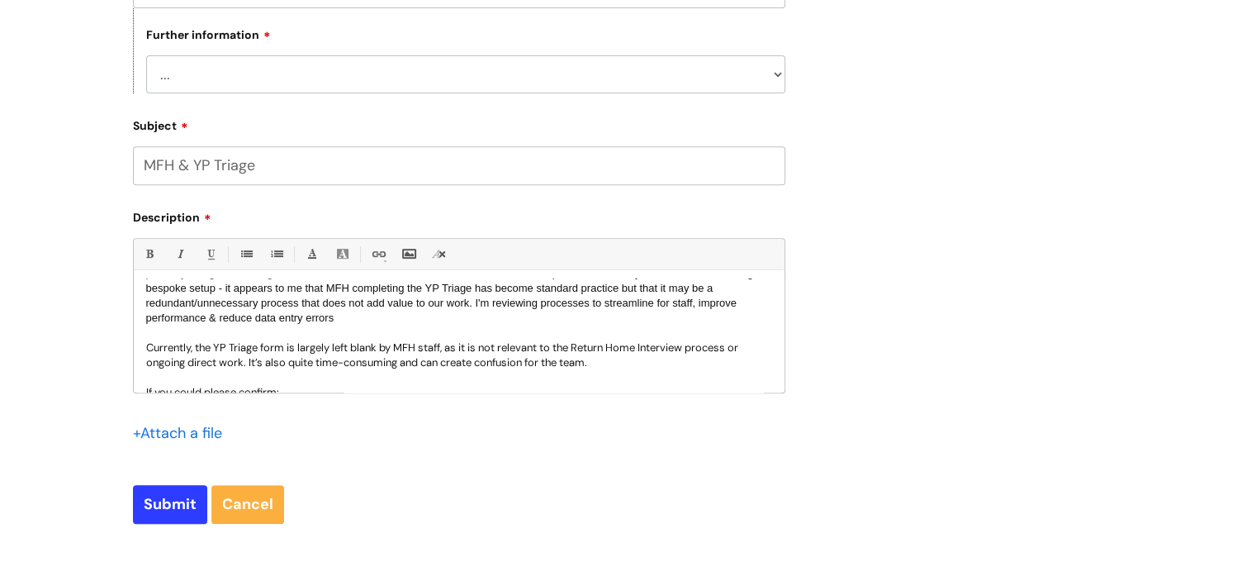
scroll to position [63, 0]
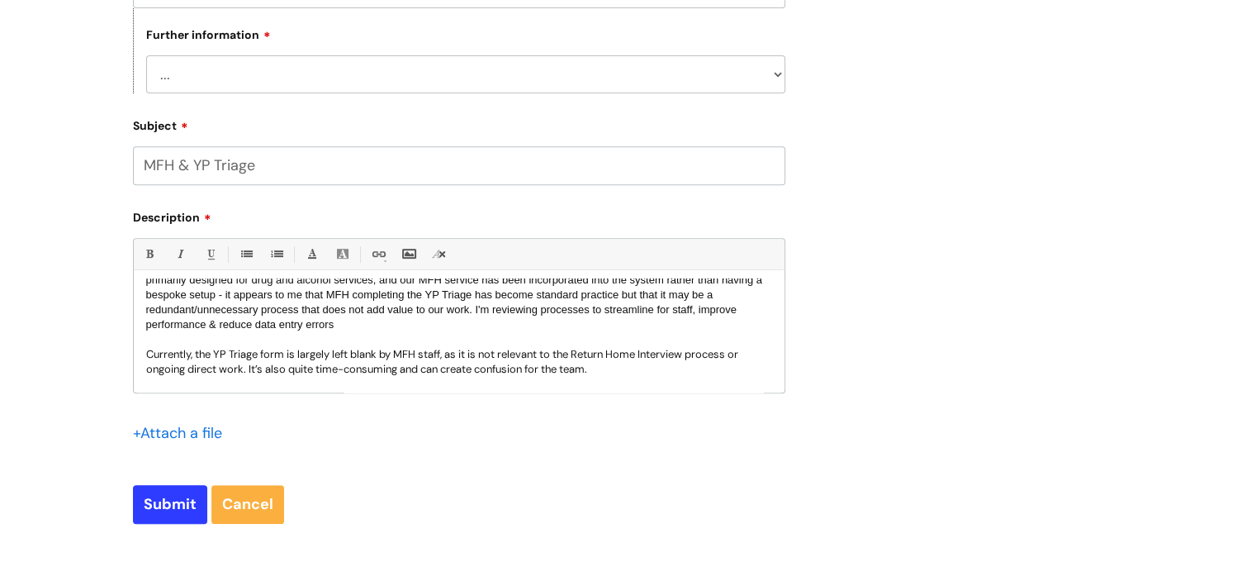
click at [377, 326] on p "I’m submitting this ticket to clarify if there is a rationale for the MFH team …" at bounding box center [459, 295] width 626 height 74
click at [144, 356] on div "Hi I’m submitting this ticket to clarify if there is a rationale for the MFH te…" at bounding box center [459, 335] width 651 height 114
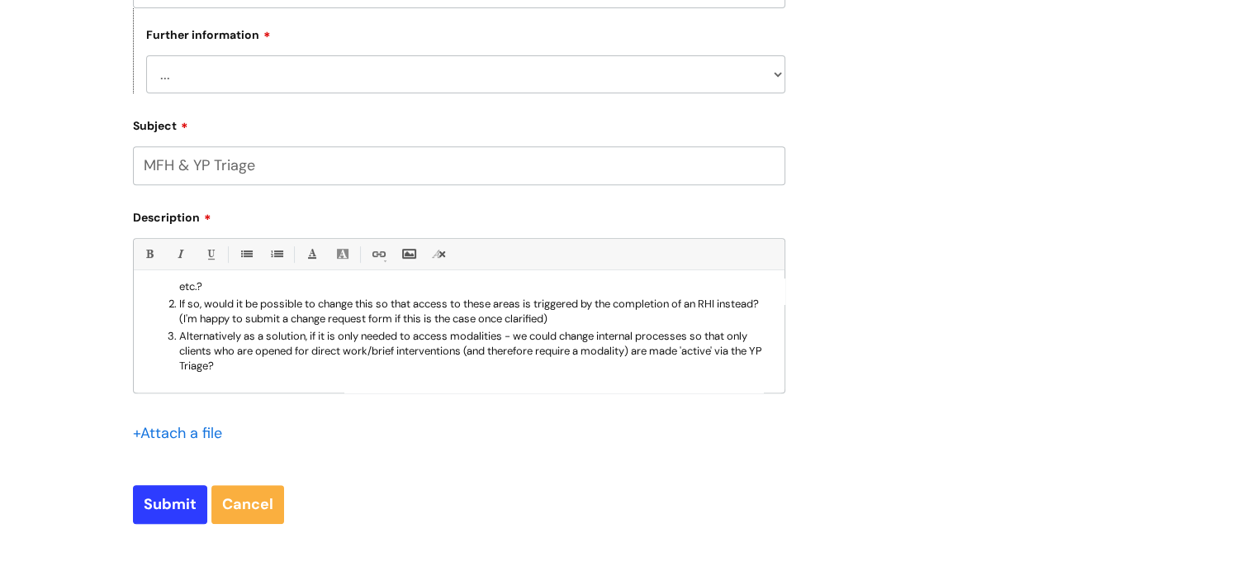
scroll to position [195, 0]
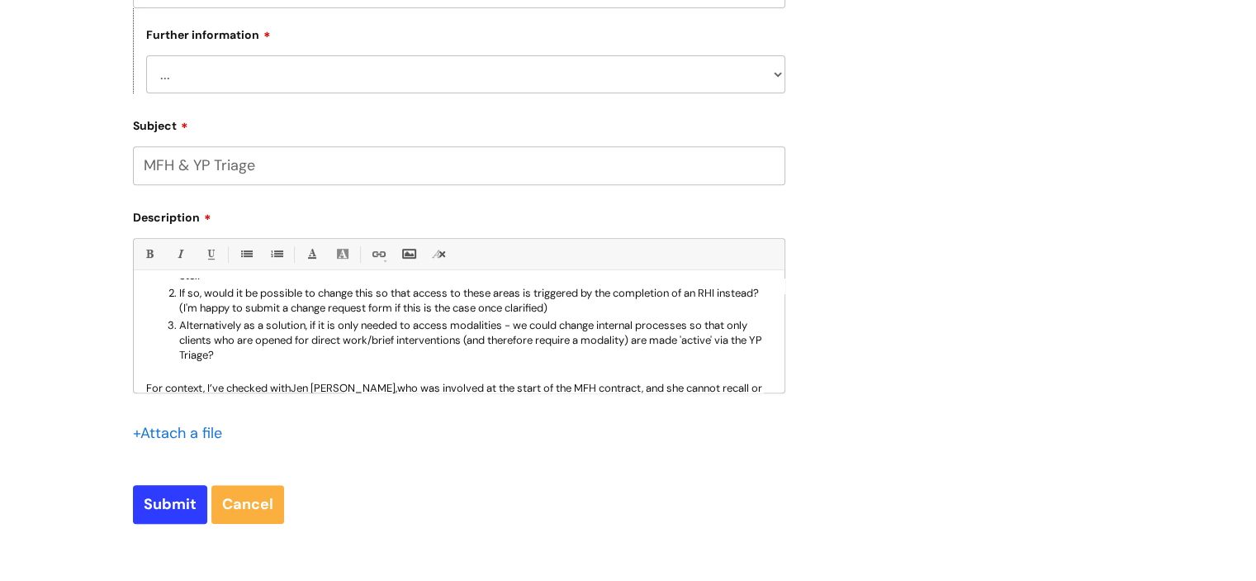
click at [633, 315] on p "If so, would it be possible to change this so that access to these areas is tri…" at bounding box center [475, 301] width 593 height 30
click at [179, 345] on p "Alternatively as a solution, if it is only needed to access modalities - we cou…" at bounding box center [475, 340] width 593 height 45
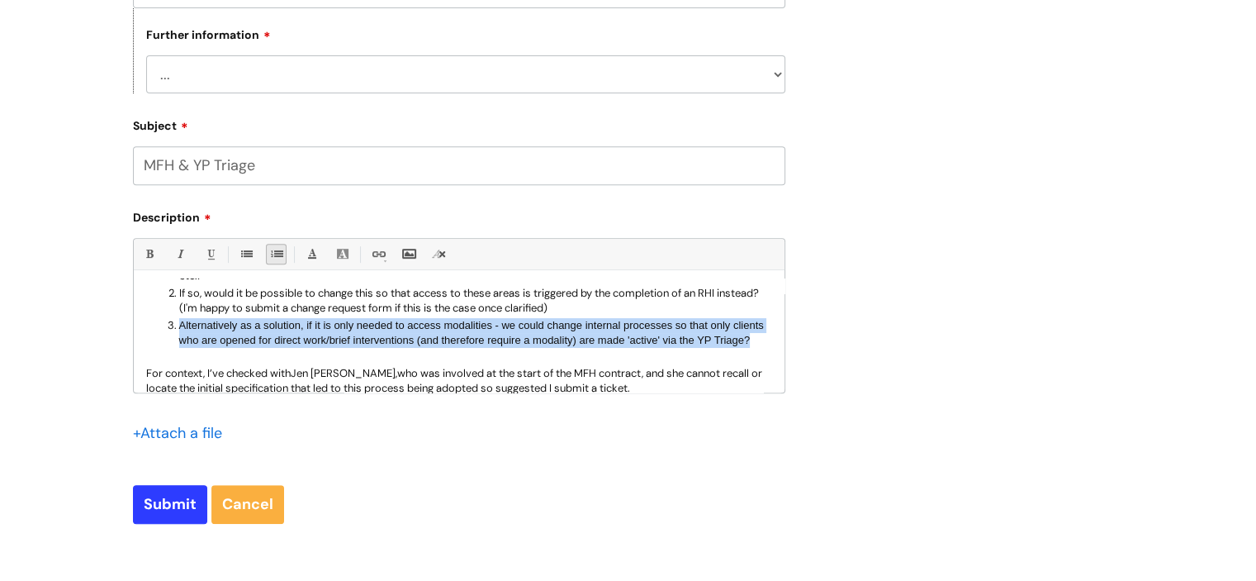
drag, startPoint x: 223, startPoint y: 382, endPoint x: 181, endPoint y: 349, distance: 53.5
click at [181, 348] on p "Alternatively as a solution, if it is only needed to access modalities - we cou…" at bounding box center [475, 333] width 593 height 30
copy span "Alternatively as a solution, if it is only needed to access modalities - we cou…"
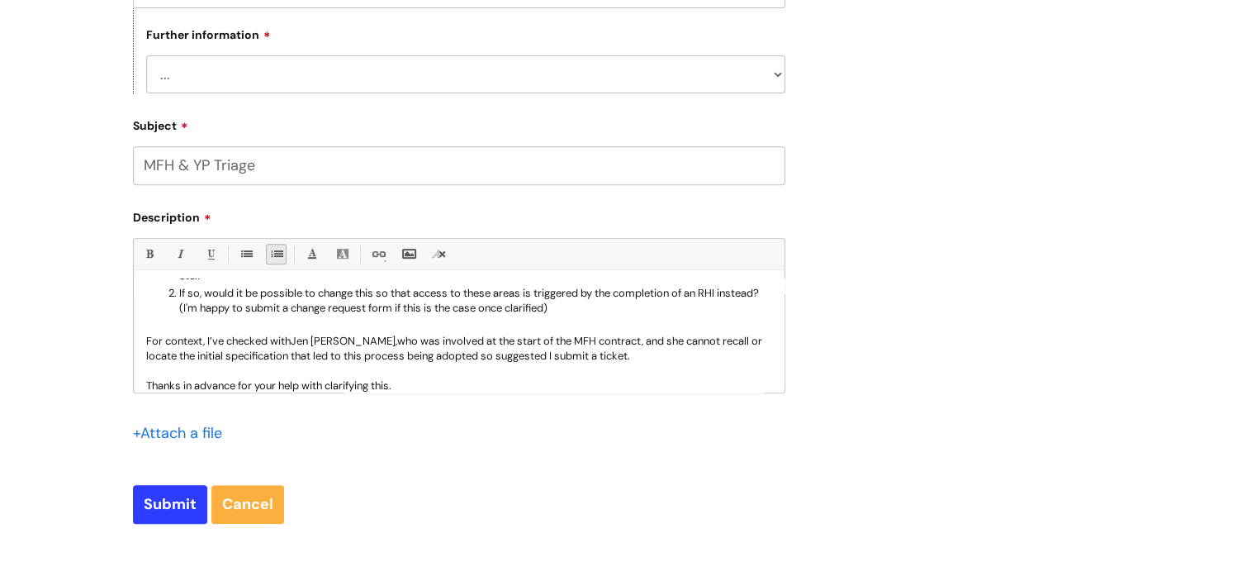
click at [144, 360] on div "Hi I’m submitting this ticket to clarify if there is a rationale for the MFH te…" at bounding box center [459, 335] width 651 height 114
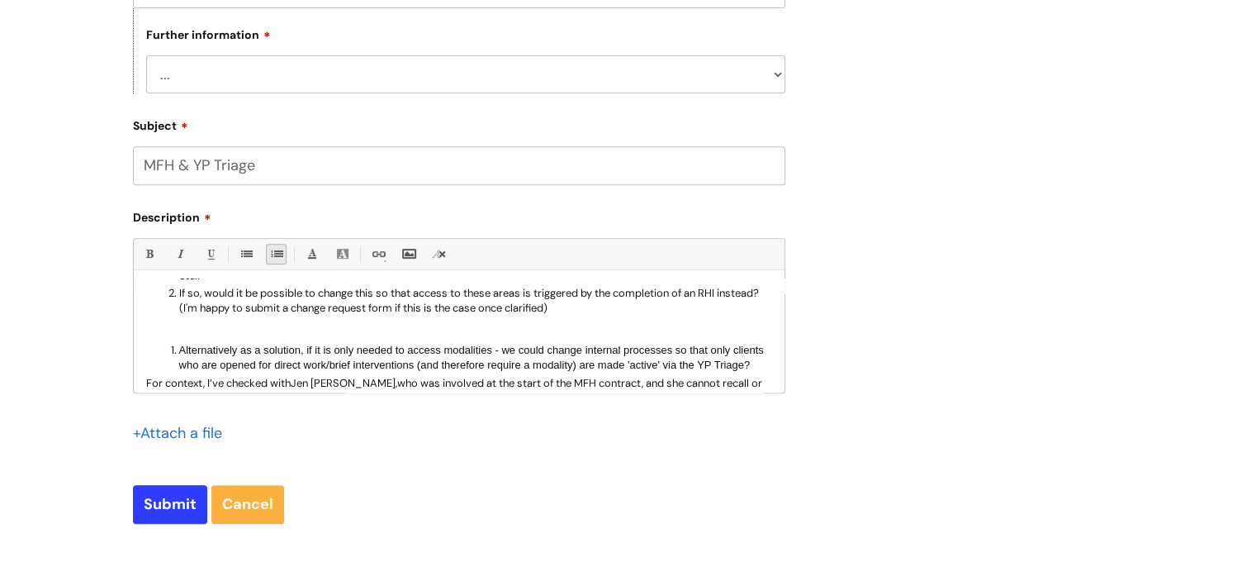
click at [179, 370] on span "Alternatively as a solution, if it is only needed to access modalities - we cou…" at bounding box center [471, 357] width 585 height 27
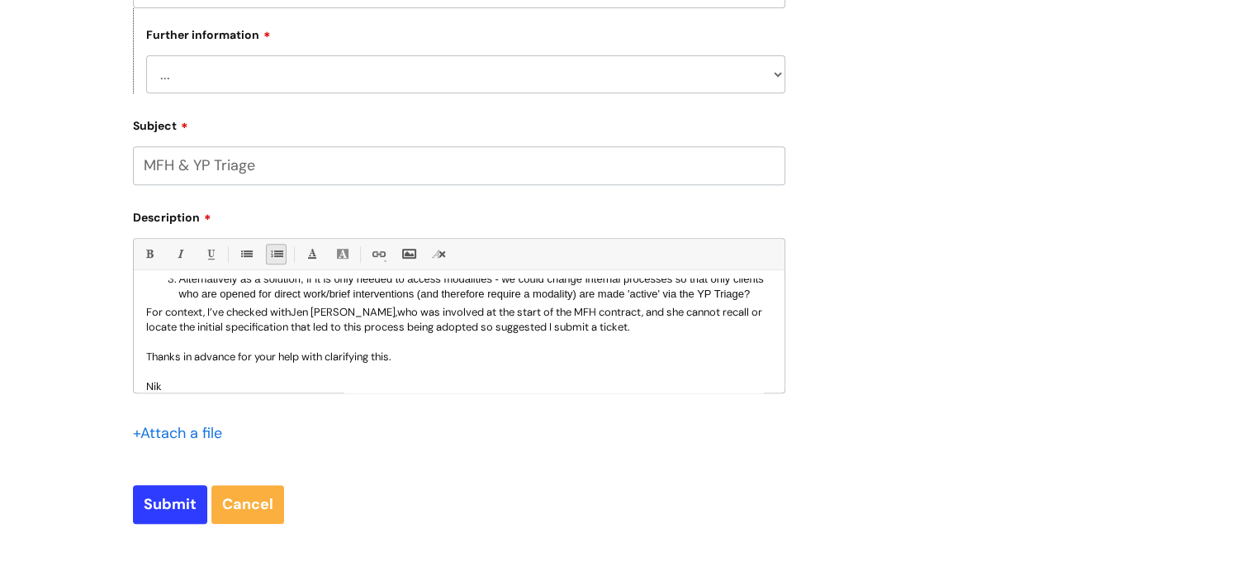
scroll to position [238, 0]
click at [697, 338] on p "For context, I’ve checked with Je n Rushworth-Clayes , who was involved at the …" at bounding box center [459, 323] width 626 height 30
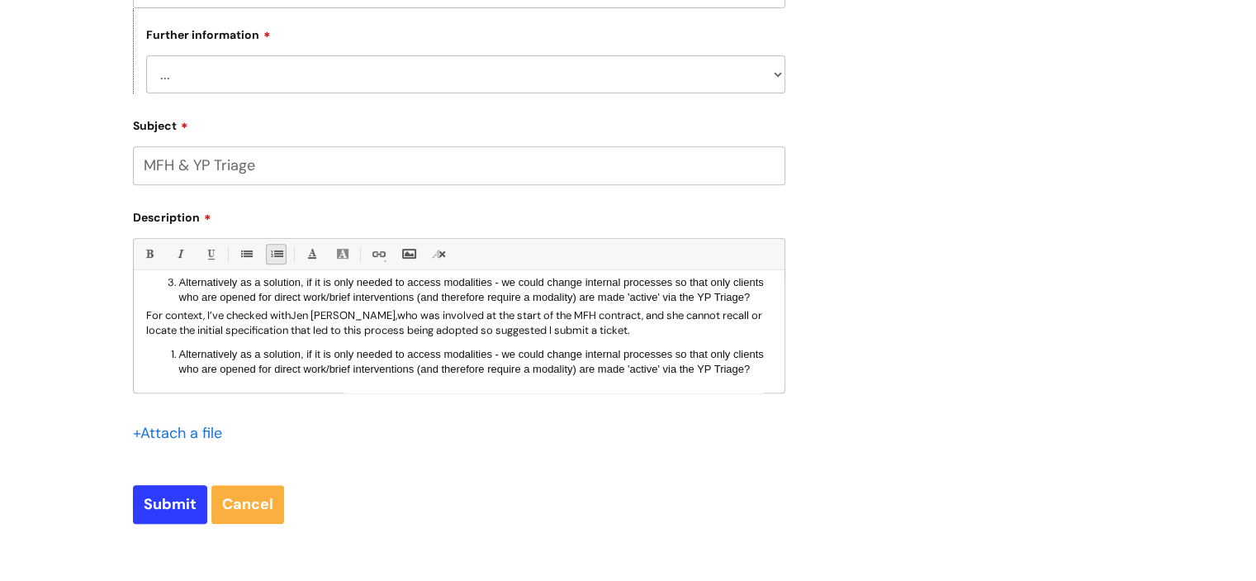
click at [181, 375] on span "Alternatively as a solution, if it is only needed to access modalities - we cou…" at bounding box center [471, 361] width 585 height 27
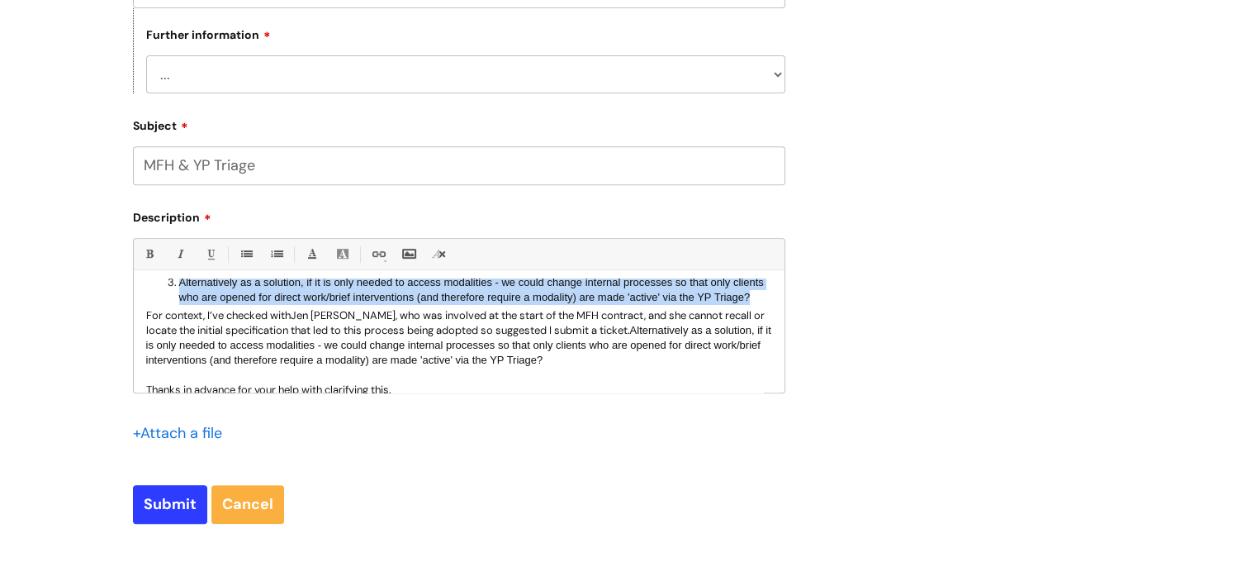
drag, startPoint x: 228, startPoint y: 337, endPoint x: 172, endPoint y: 306, distance: 63.9
click at [179, 305] on li "Alternatively as a solution, if it is only needed to access modalities - we cou…" at bounding box center [475, 289] width 593 height 32
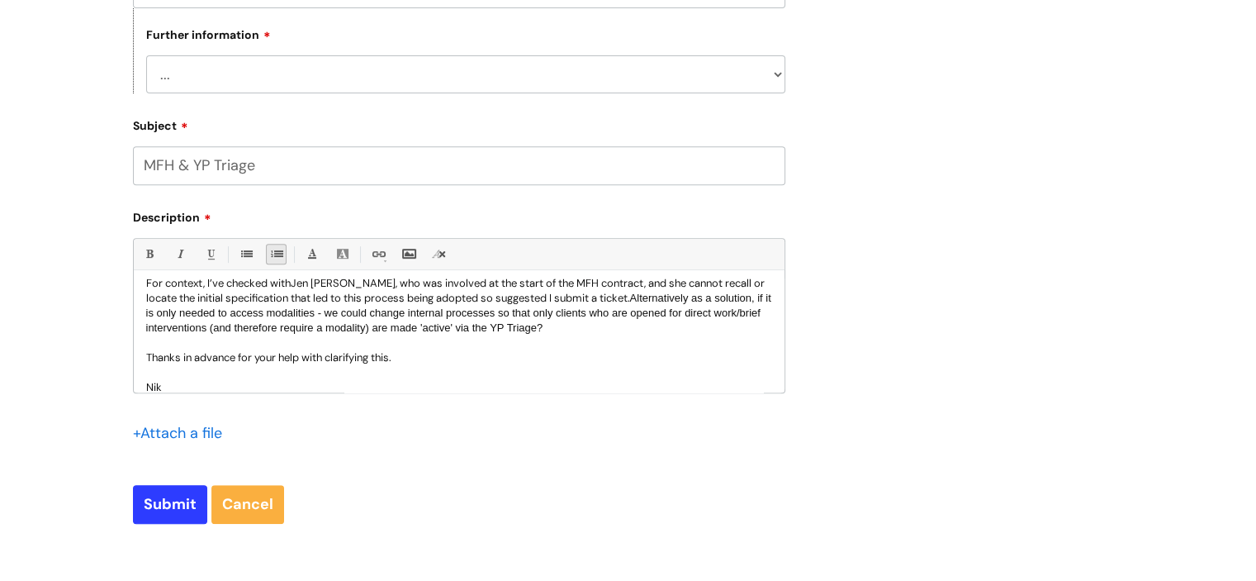
scroll to position [236, 0]
click at [333, 323] on p "For context, I’ve checked with Je n Rushworth-Clayes , who was involved at the …" at bounding box center [459, 306] width 626 height 59
click at [489, 324] on p "For context, I’ve checked with Je n Rushworth-Clayes , who was involved at the …" at bounding box center [459, 306] width 626 height 59
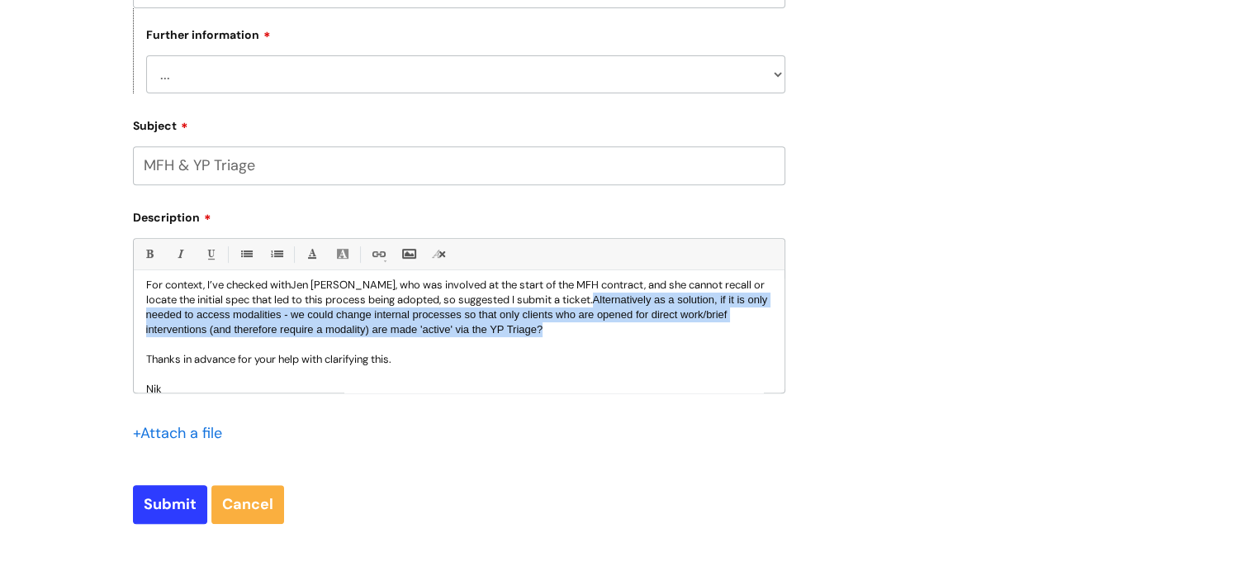
drag, startPoint x: 622, startPoint y: 353, endPoint x: 647, endPoint y: 326, distance: 36.2
click at [647, 326] on p "For context, I’ve checked with Je n Rushworth-Clayes , who was involved at the …" at bounding box center [459, 306] width 626 height 59
copy span "Alternatively as a solution, if it is only needed to access modalities - we cou…"
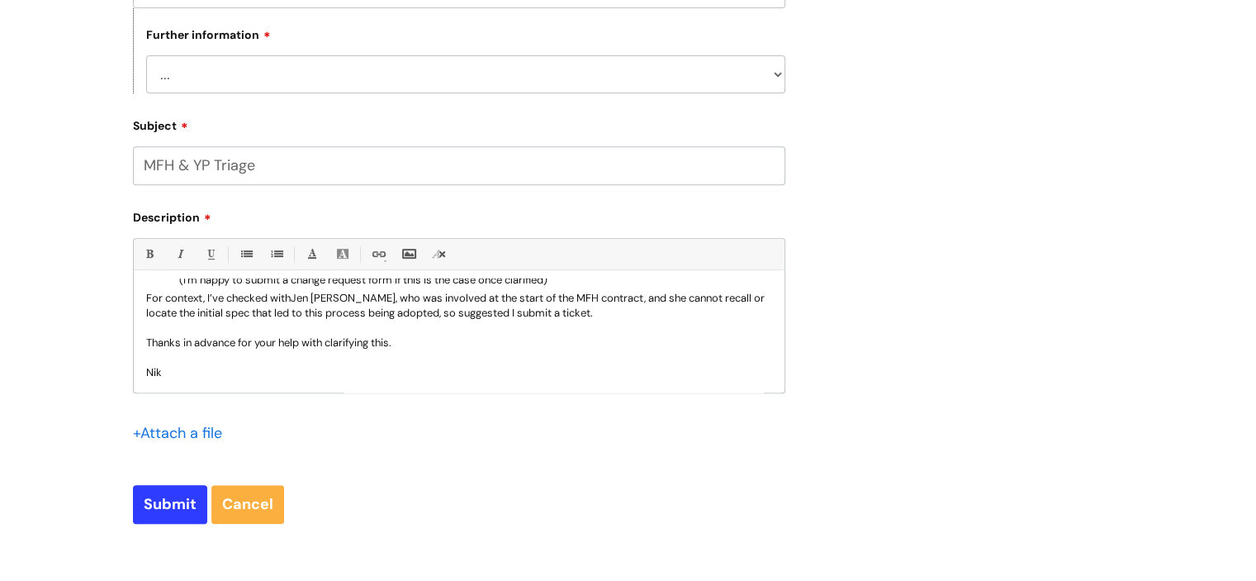
click at [146, 306] on p "For context, I’ve checked with Je n Rushworth-Clayes , who was involved at the …" at bounding box center [459, 306] width 626 height 30
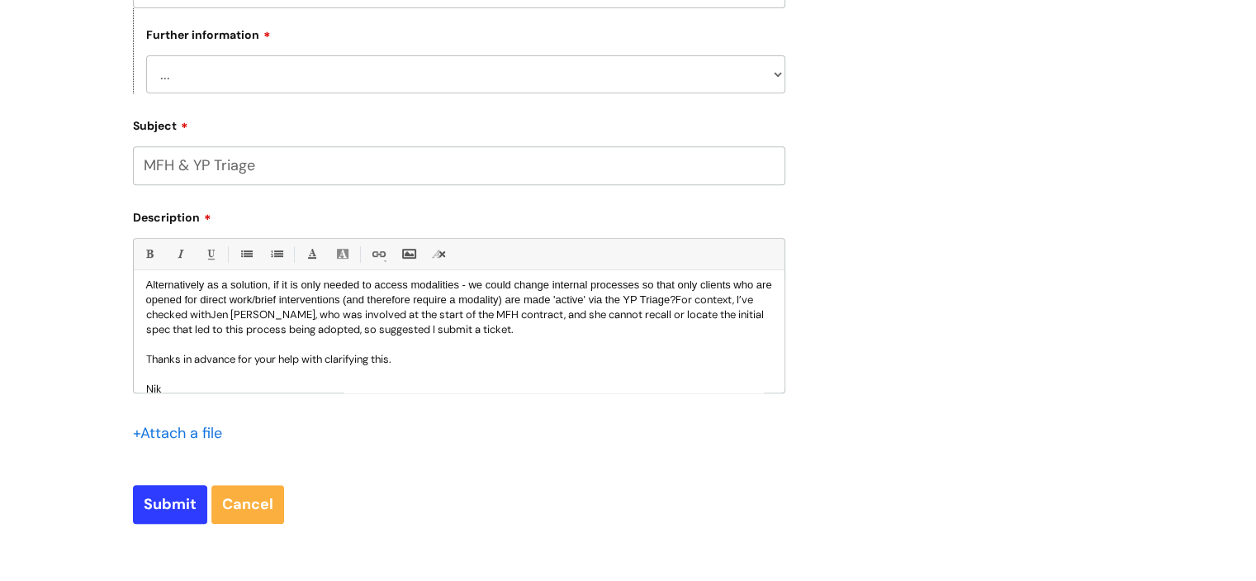
click at [146, 305] on span "Alternatively as a solution, if it is only needed to access modalities - we cou…" at bounding box center [459, 291] width 626 height 27
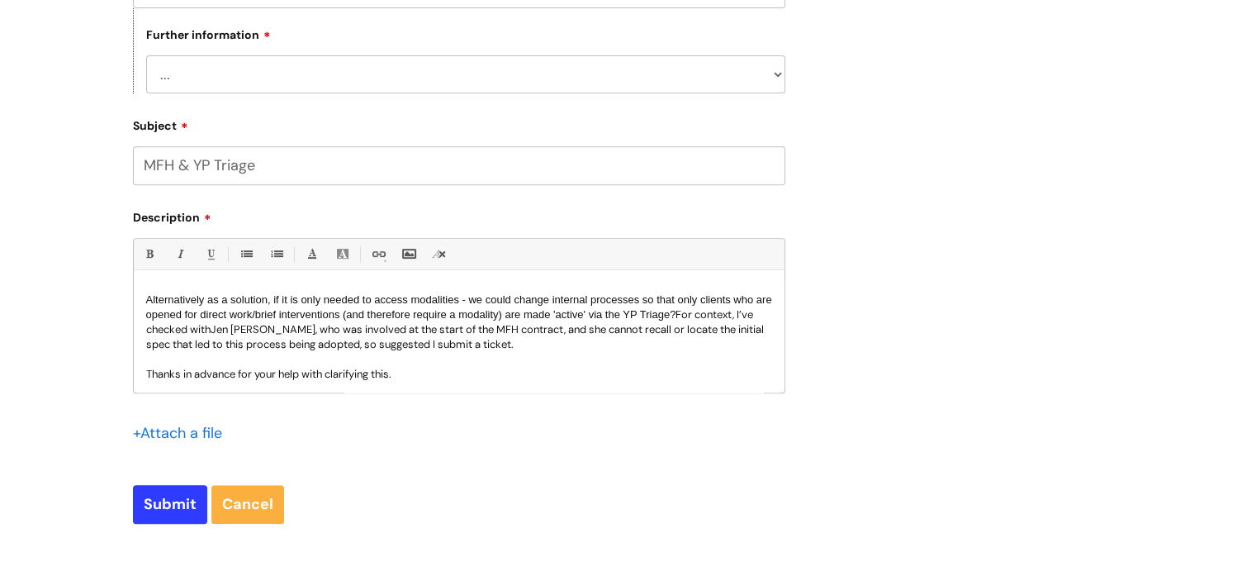
click at [693, 320] on span "Alternatively as a solution, if it is only needed to access modalities - we cou…" at bounding box center [459, 306] width 626 height 27
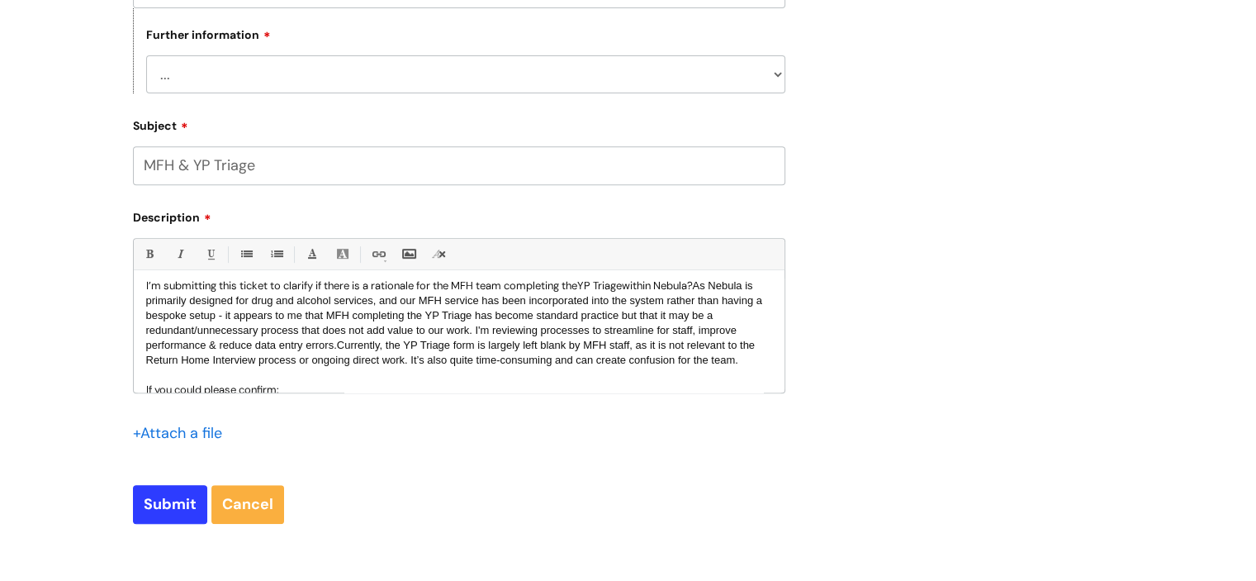
scroll to position [45, 0]
click at [261, 347] on span "As Nebula is primarily designed for drug and alcohol services, and our MFH serv…" at bounding box center [454, 312] width 616 height 72
click at [261, 346] on span "As Nebula is primarily designed for drug and alcohol services, and our MFH serv…" at bounding box center [454, 312] width 616 height 72
click at [322, 348] on span "As Nebula is primarily designed for drug and alcohol services, and our MFH serv…" at bounding box center [454, 312] width 616 height 72
click at [277, 345] on span "As Nebula is primarily designed for drug and alcohol services, and our MFH serv…" at bounding box center [454, 312] width 616 height 72
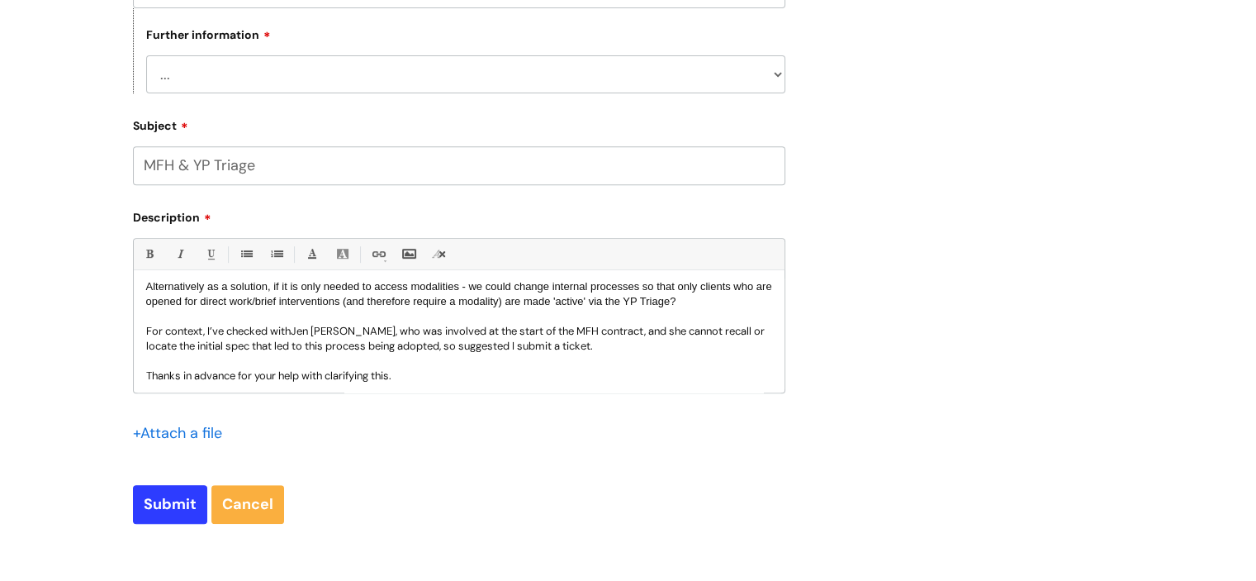
scroll to position [304, 0]
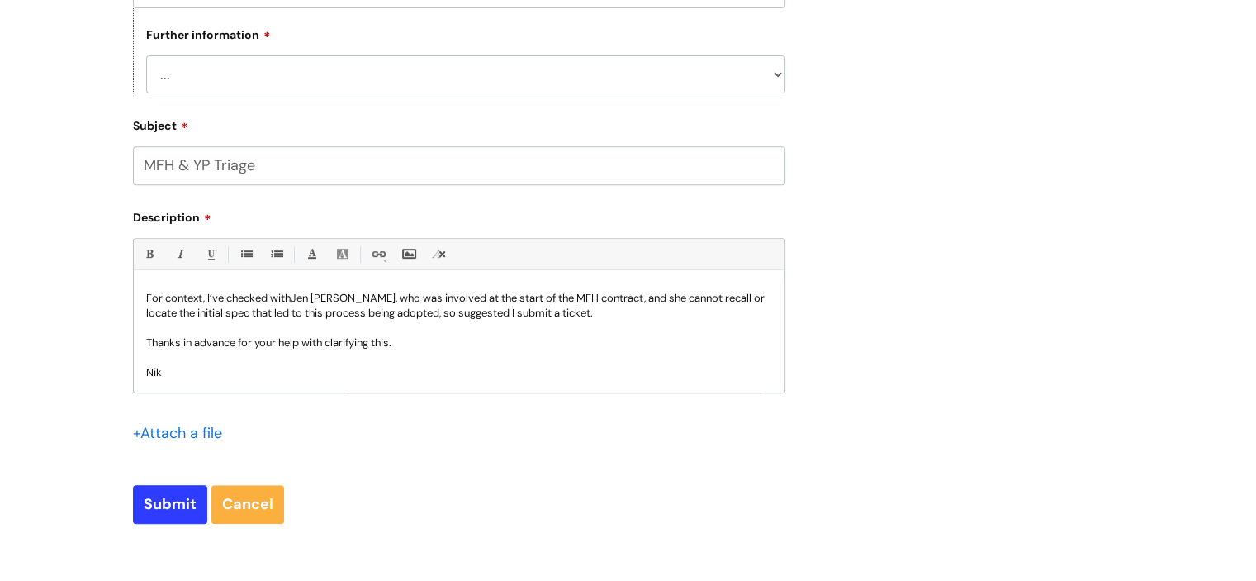
click at [420, 345] on p "Thanks in advance for your help with clarifying this." at bounding box center [459, 342] width 626 height 15
click at [159, 503] on input "Submit" at bounding box center [170, 504] width 74 height 38
click at [592, 80] on select "... I need to delete an event I've got an issue or have found a fault I have an…" at bounding box center [465, 74] width 639 height 38
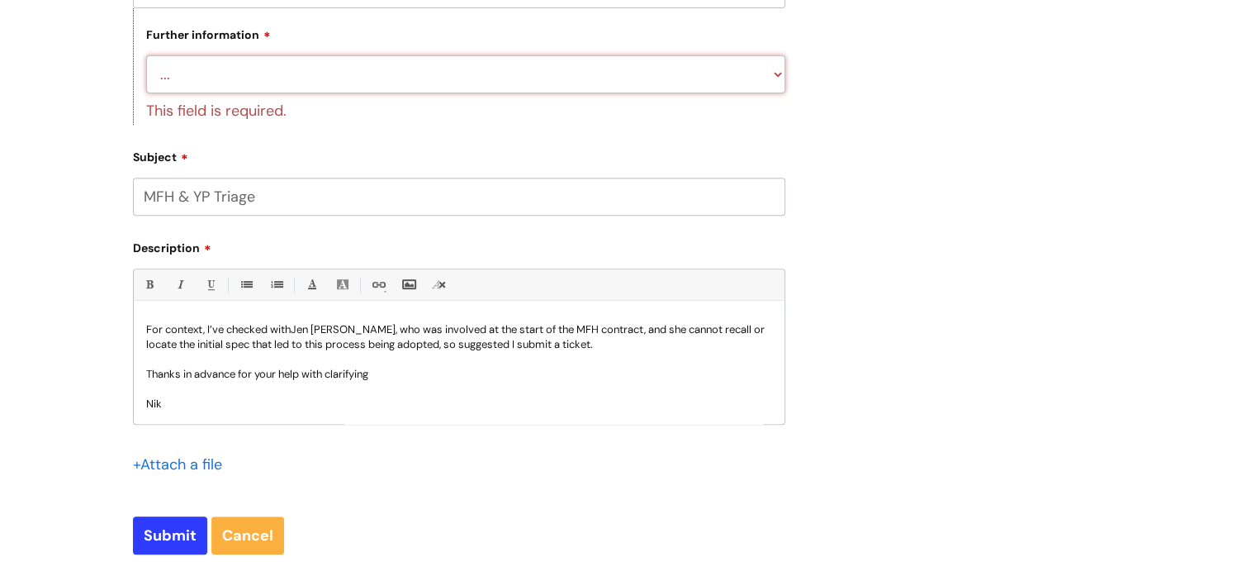
select select "I'd like to make a change"
click at [146, 56] on select "... I need to delete an event I've got an issue or have found a fault I have an…" at bounding box center [465, 74] width 639 height 38
click at [295, 201] on form "Requester nikki.thorne@wearewithyou.org.uk Company PAN Cheshire CE & MFH WithYo…" at bounding box center [459, 131] width 652 height 847
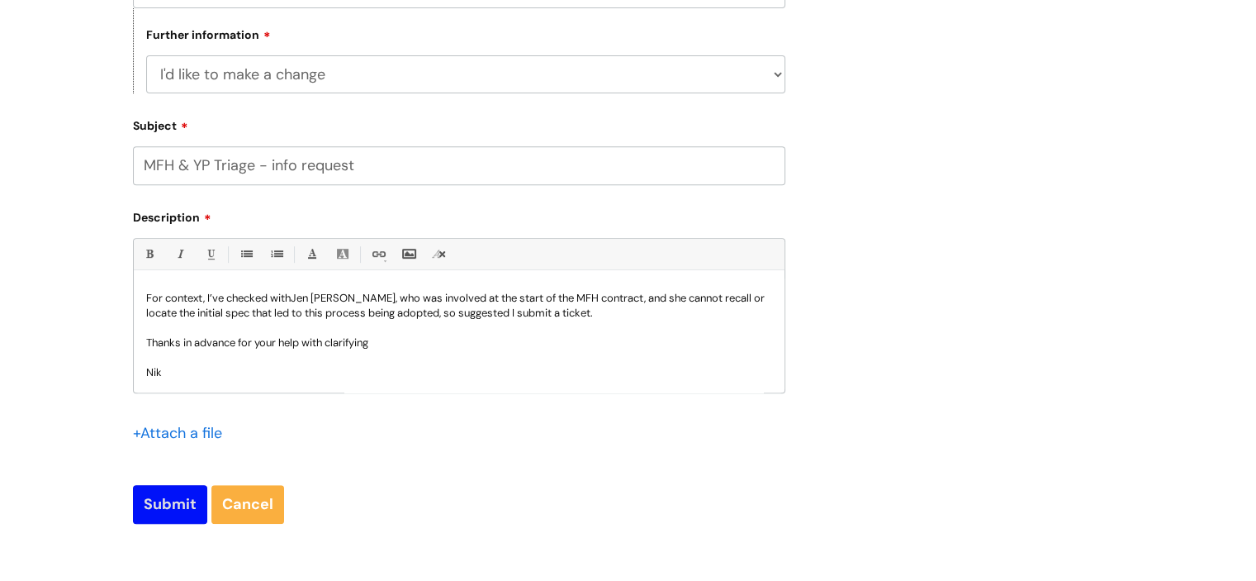
type input "MFH & YP Triage - info request"
click at [173, 488] on input "Submit" at bounding box center [170, 504] width 74 height 38
type input "Please Wait..."
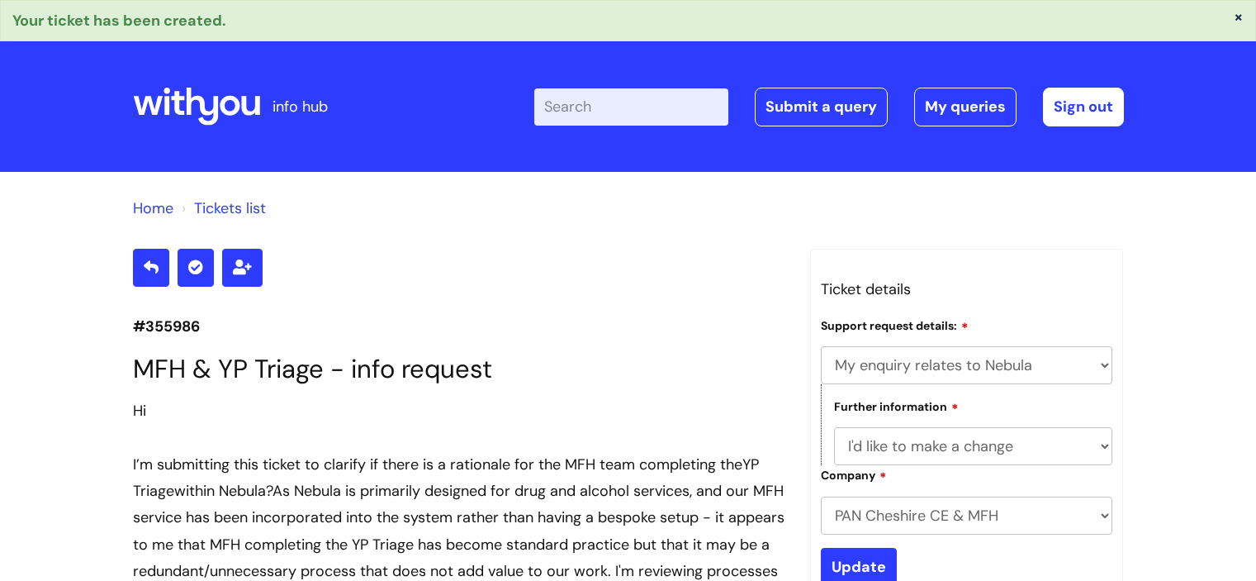
select select "My enquiry relates to Nebula"
select select "I'd like to make a change"
